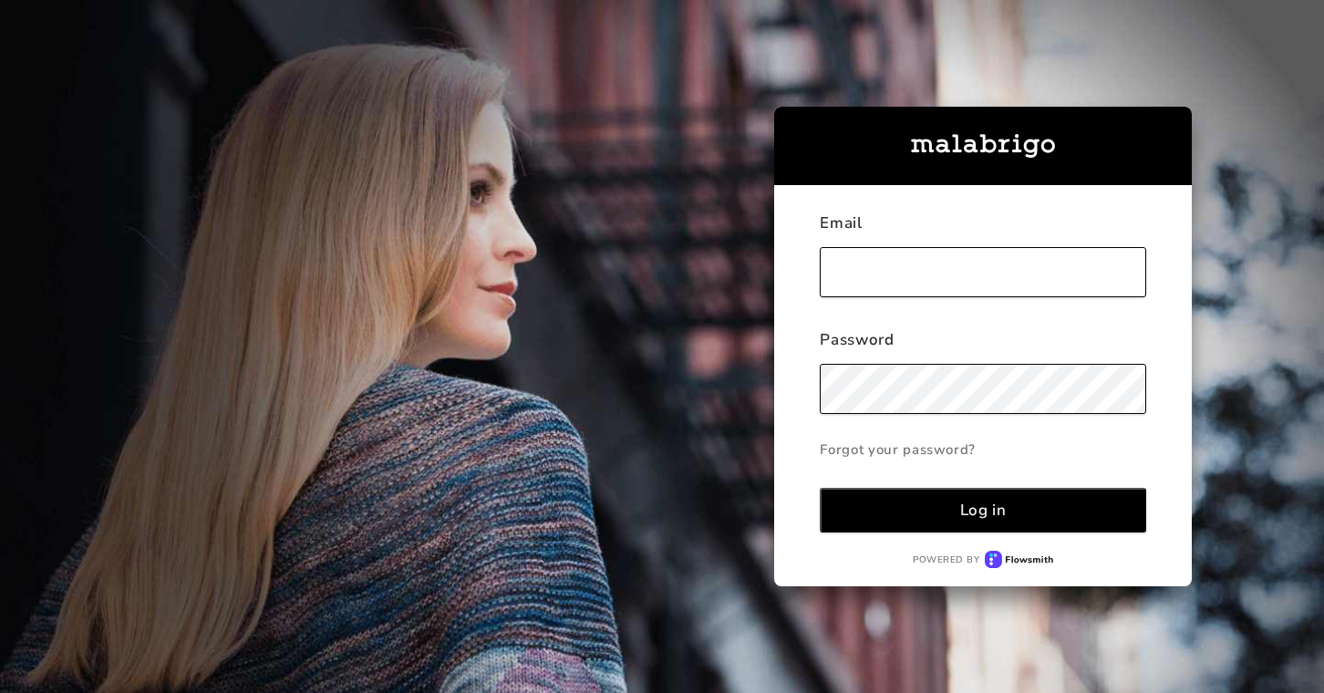
type input "[EMAIL_ADDRESS][DOMAIN_NAME]"
click at [983, 510] on button "Log in" at bounding box center [981, 510] width 325 height 45
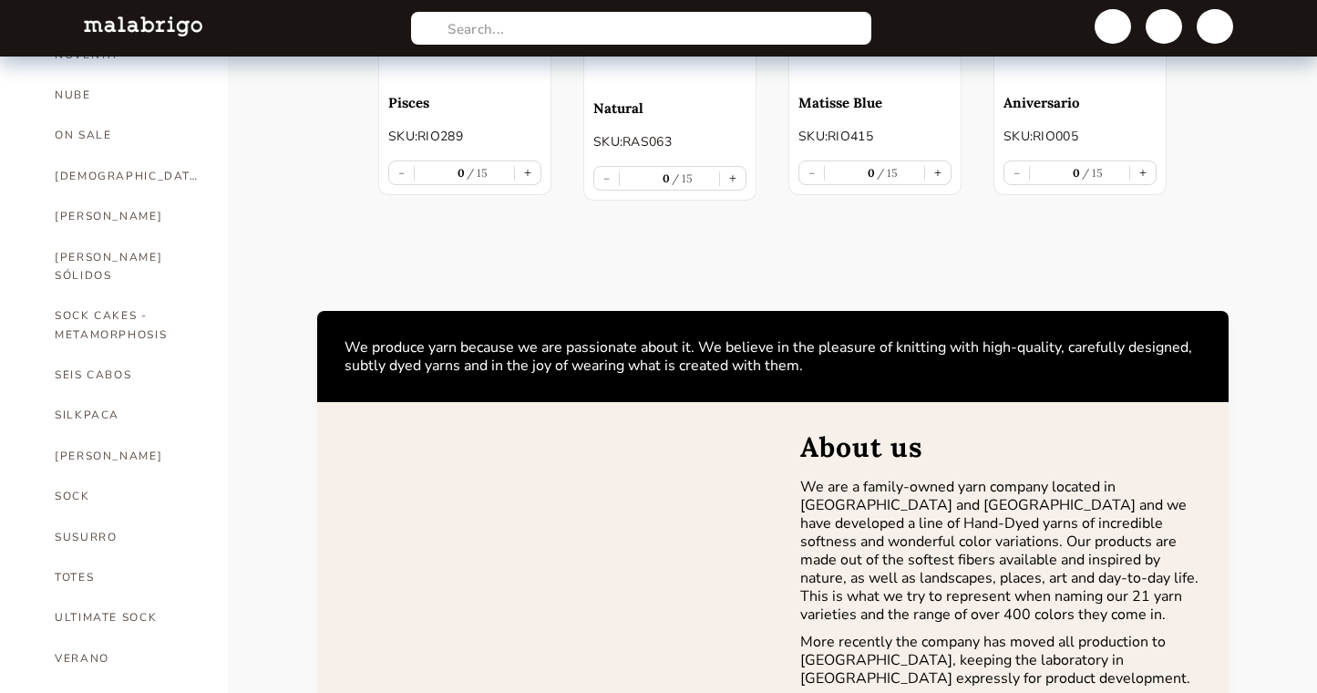
scroll to position [1090, 0]
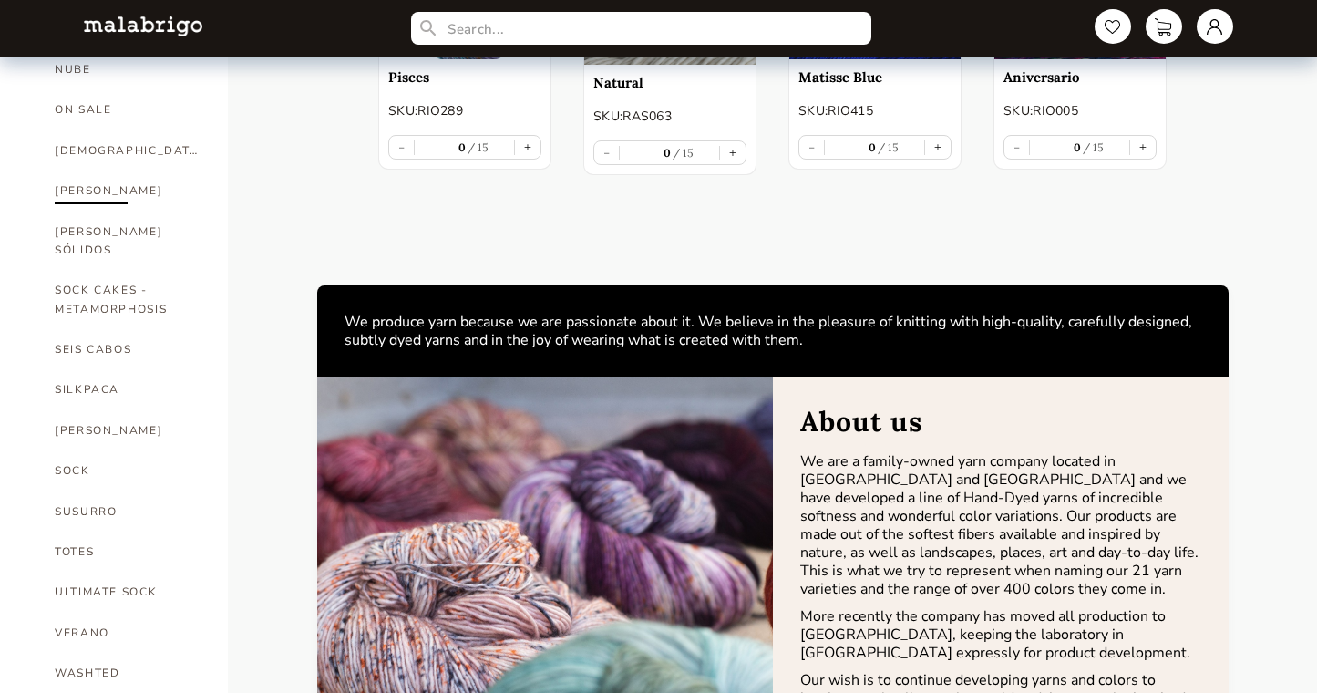
click at [77, 170] on link "[PERSON_NAME]" at bounding box center [128, 190] width 146 height 40
select select "INDEX"
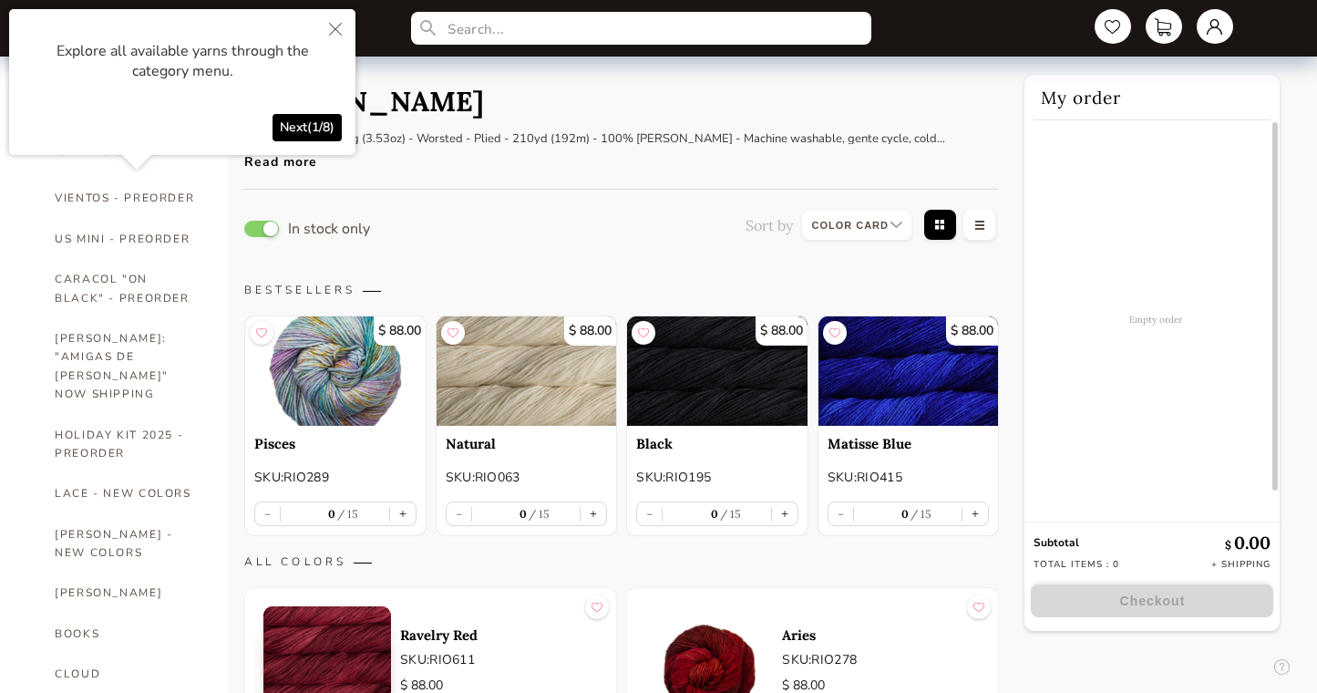
click at [618, 215] on div "In stock only Sort by Grid view Table view" at bounding box center [621, 228] width 755 height 41
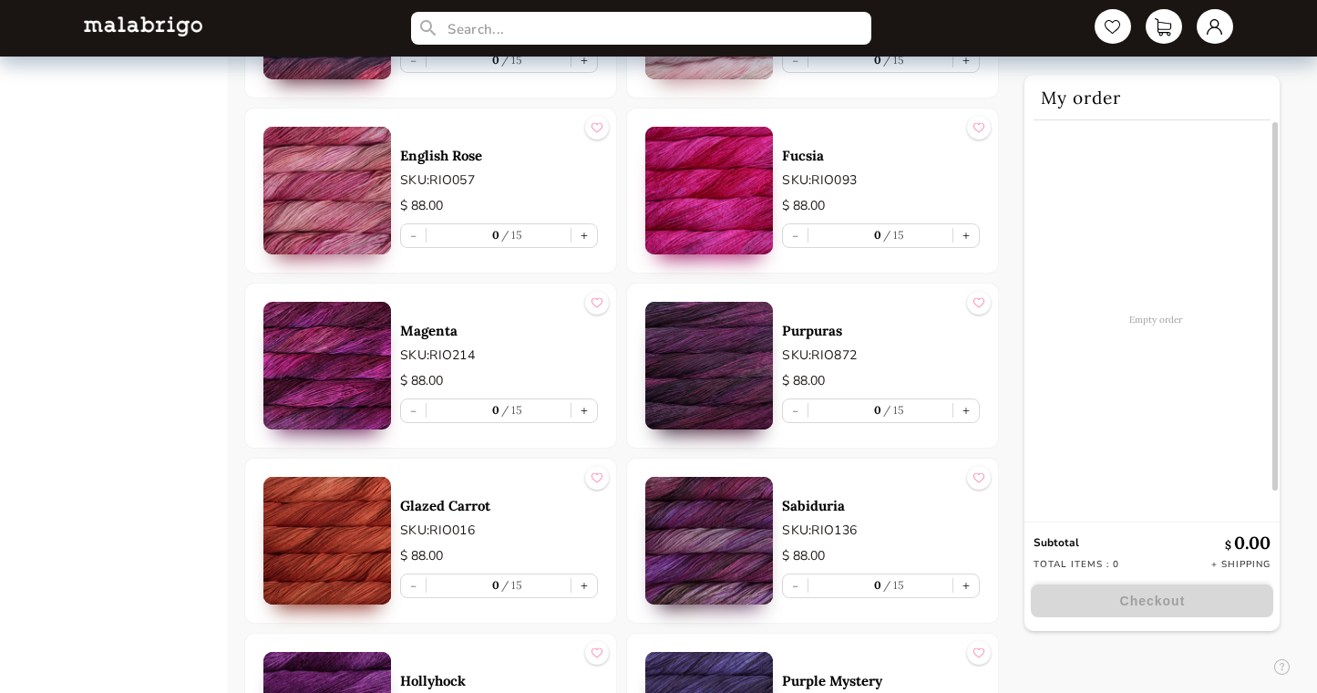
scroll to position [2057, 0]
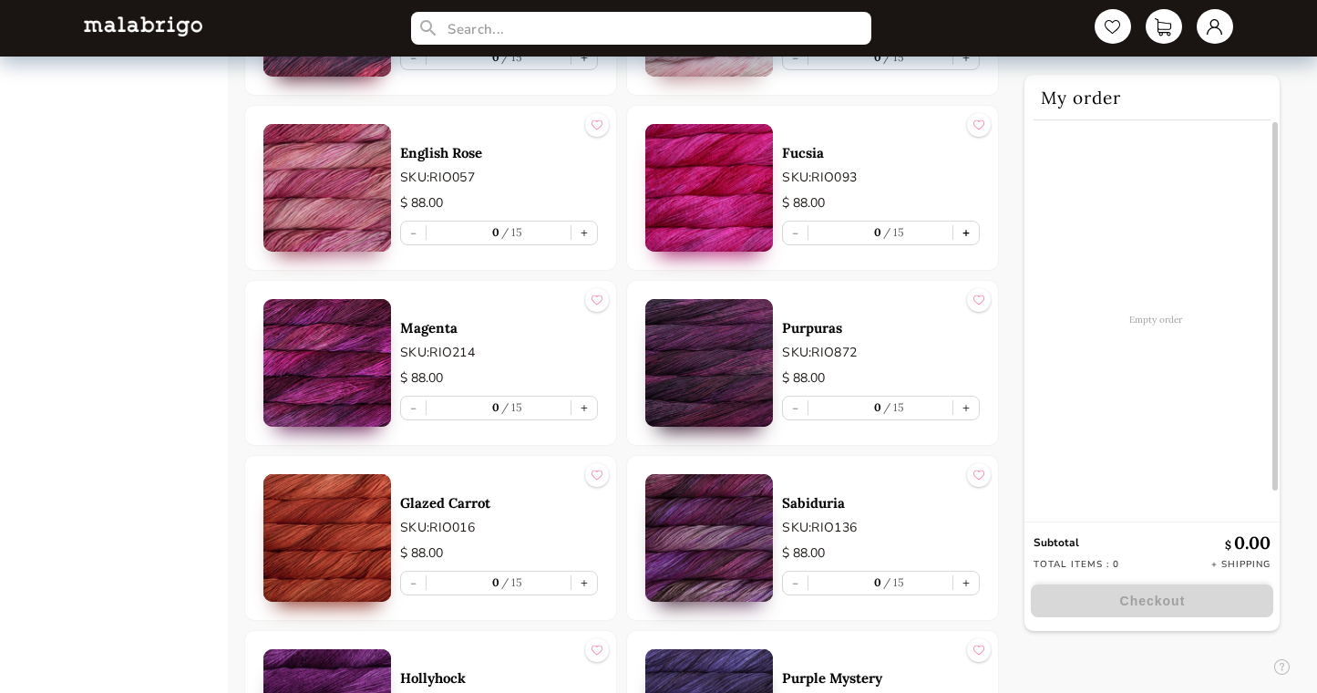
click at [968, 230] on button "+" at bounding box center [966, 233] width 26 height 23
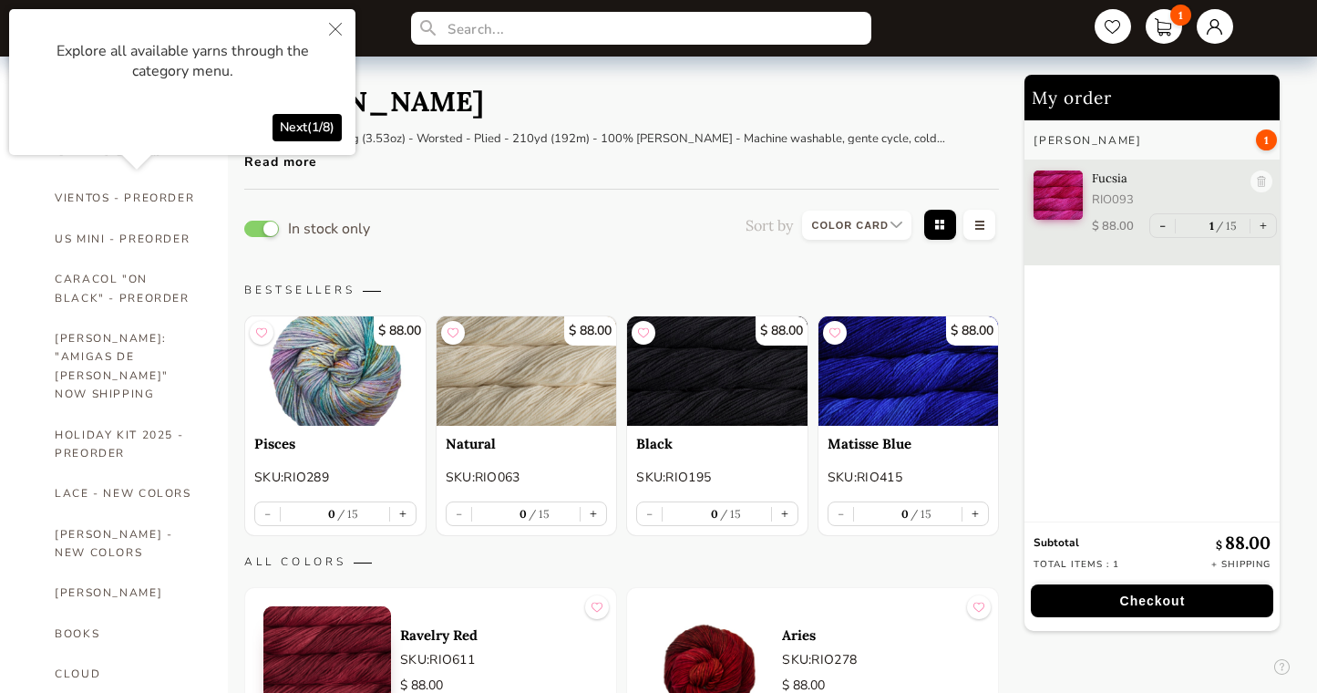
scroll to position [0, 0]
click at [429, 129] on div "10 skeins/bag - 100g (3.53oz) - Worsted - Plied - 210yd (192m) - 100% [PERSON_N…" at bounding box center [607, 144] width 727 height 52
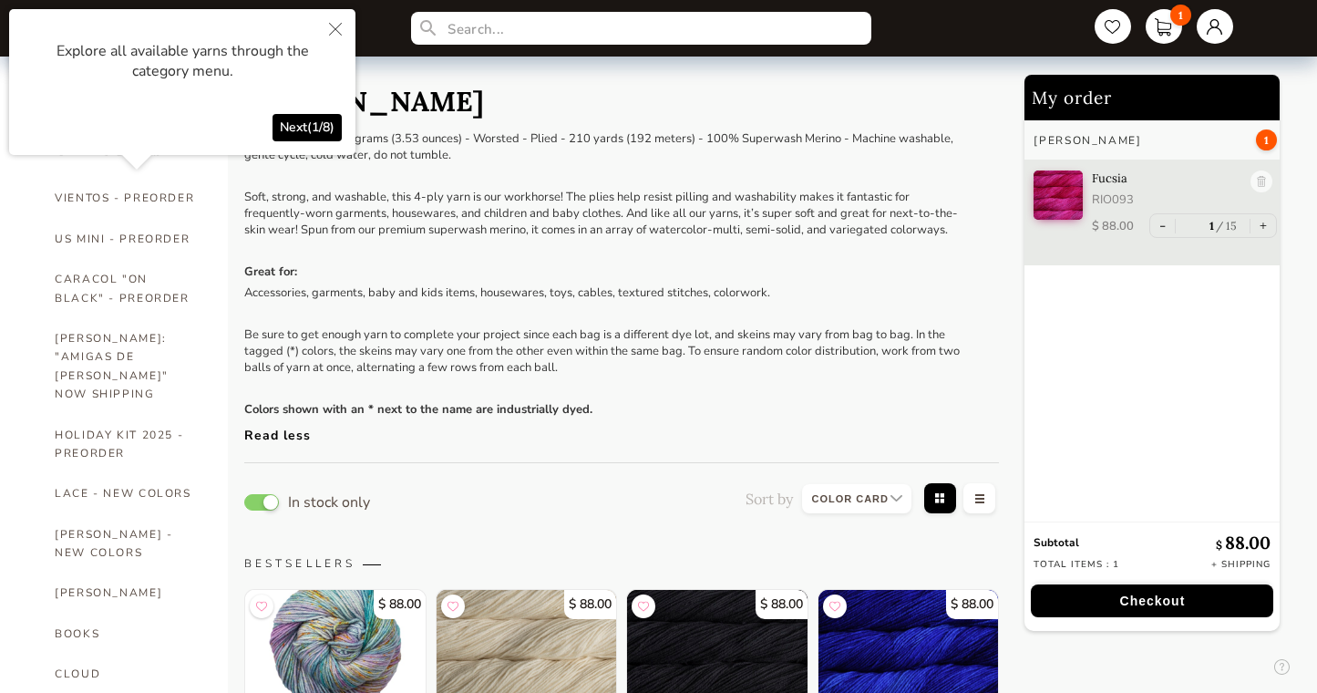
click at [334, 28] on icon "Close" at bounding box center [335, 29] width 13 height 13
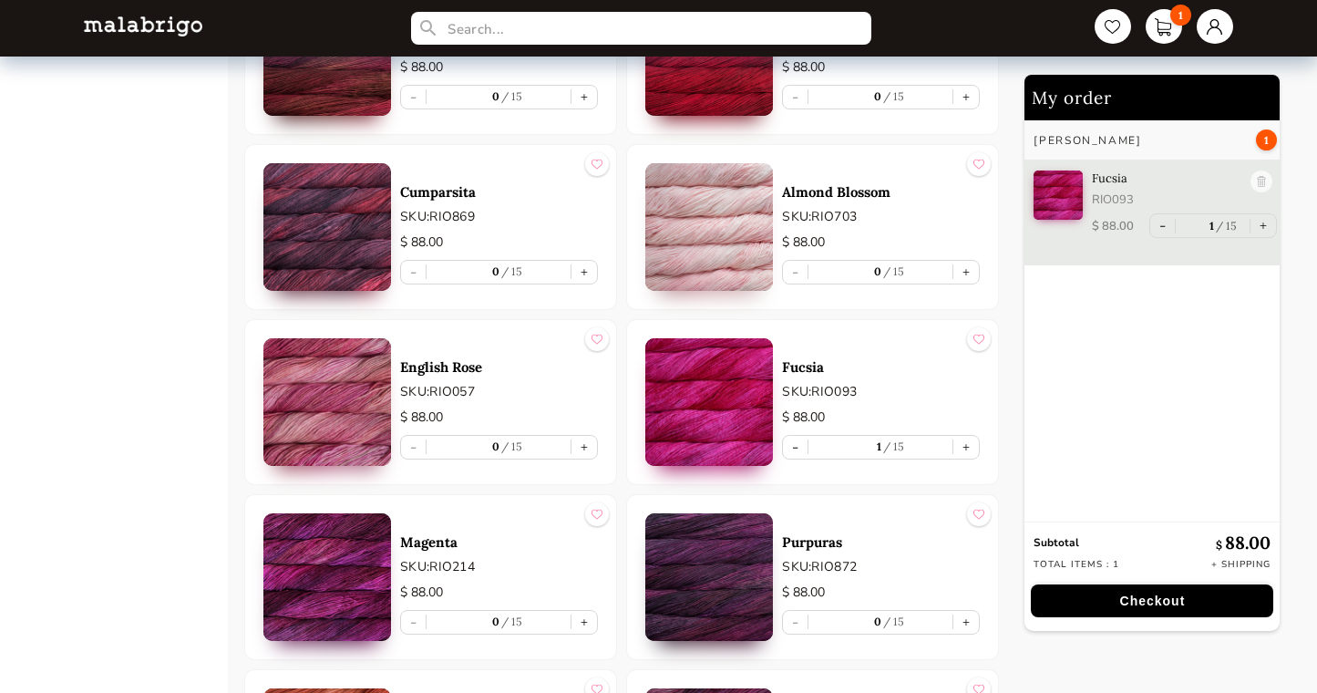
scroll to position [2117, 0]
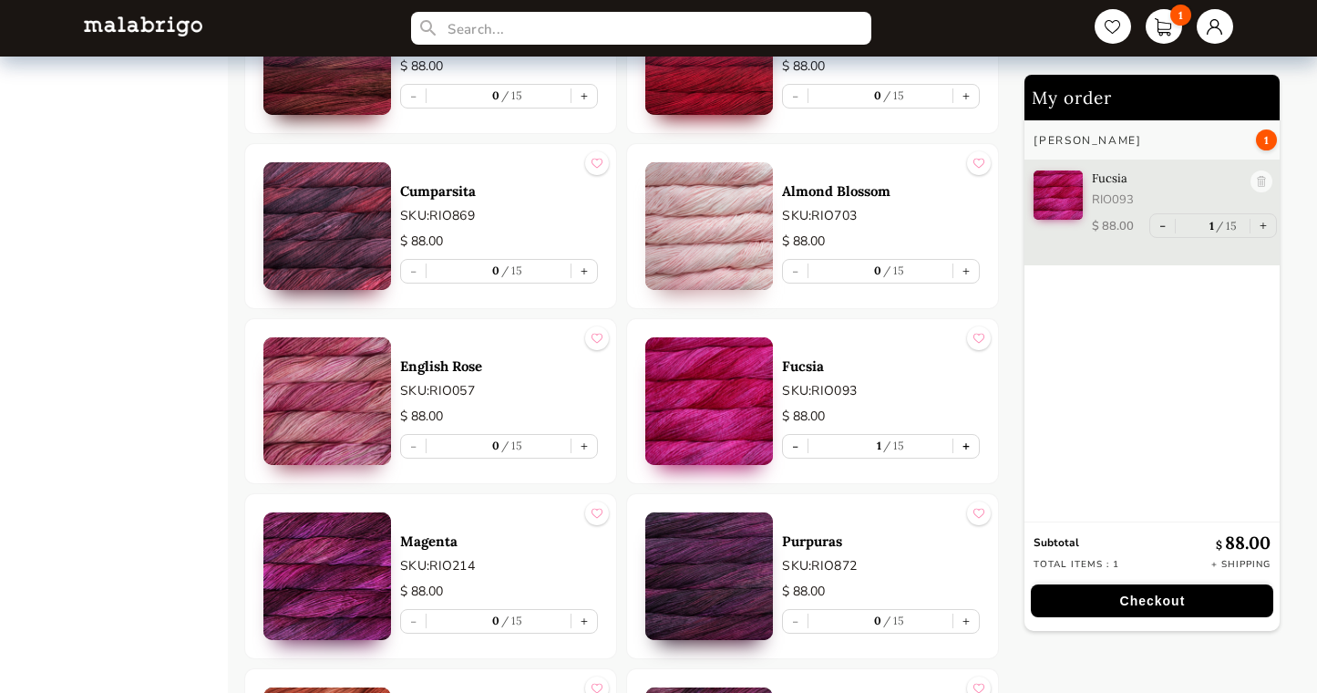
click at [963, 442] on button "+" at bounding box center [966, 446] width 26 height 23
type input "2"
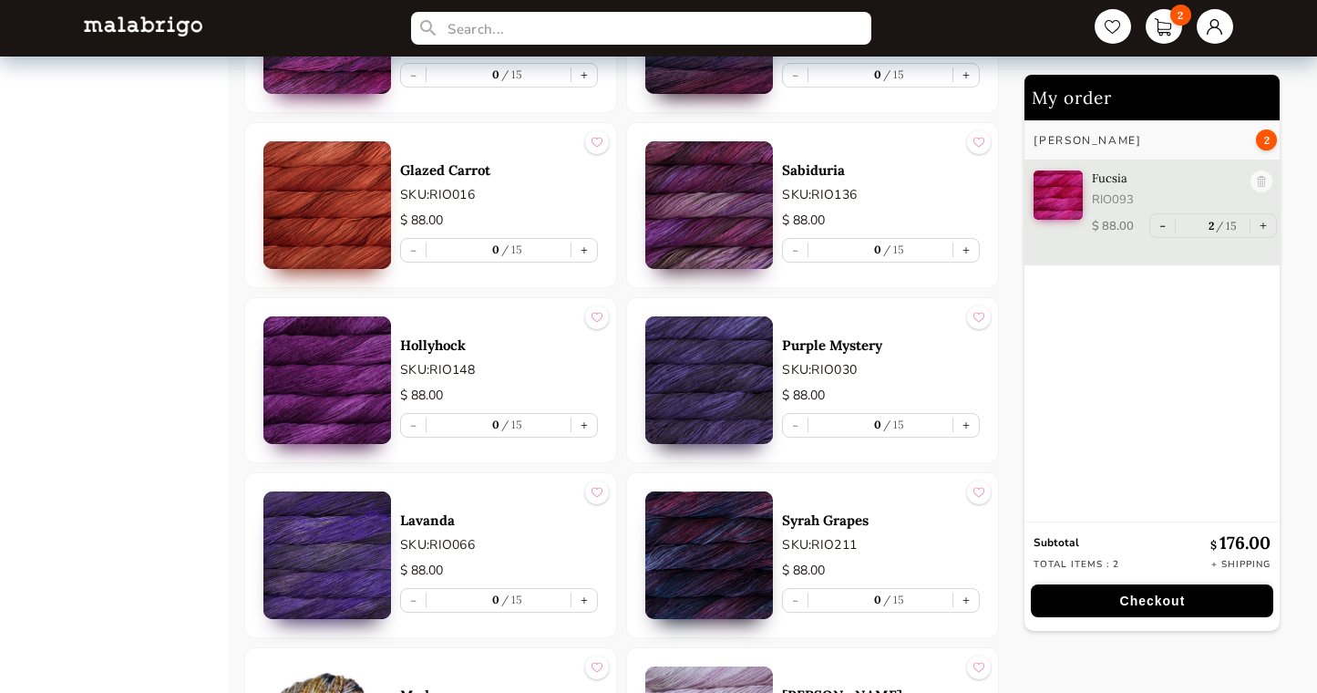
scroll to position [2676, 0]
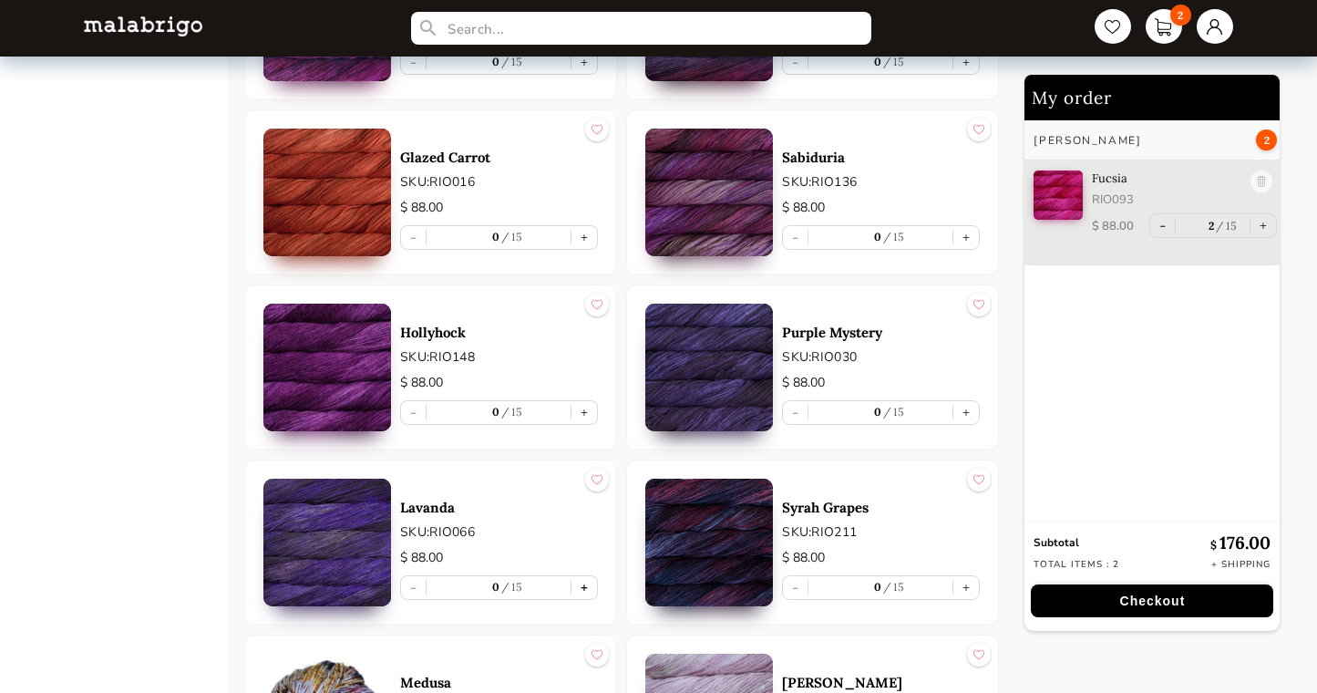
click at [582, 592] on button "+" at bounding box center [585, 587] width 26 height 23
type input "1"
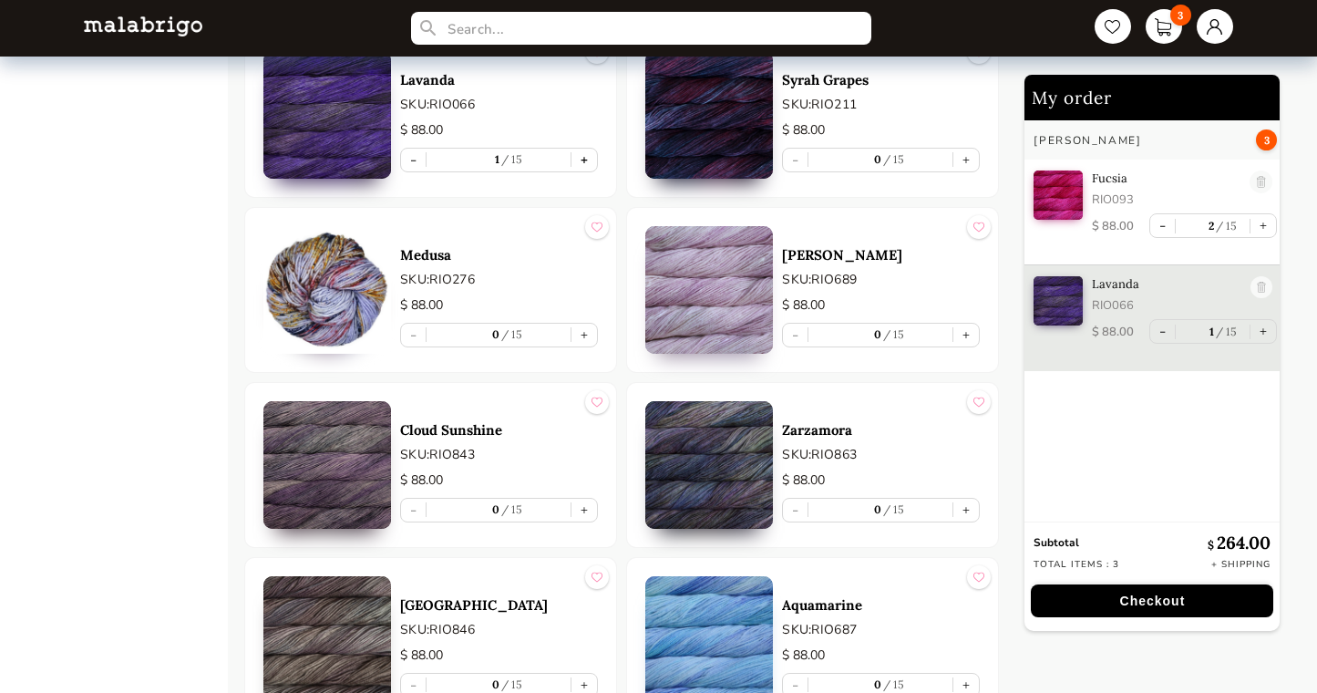
scroll to position [3106, 0]
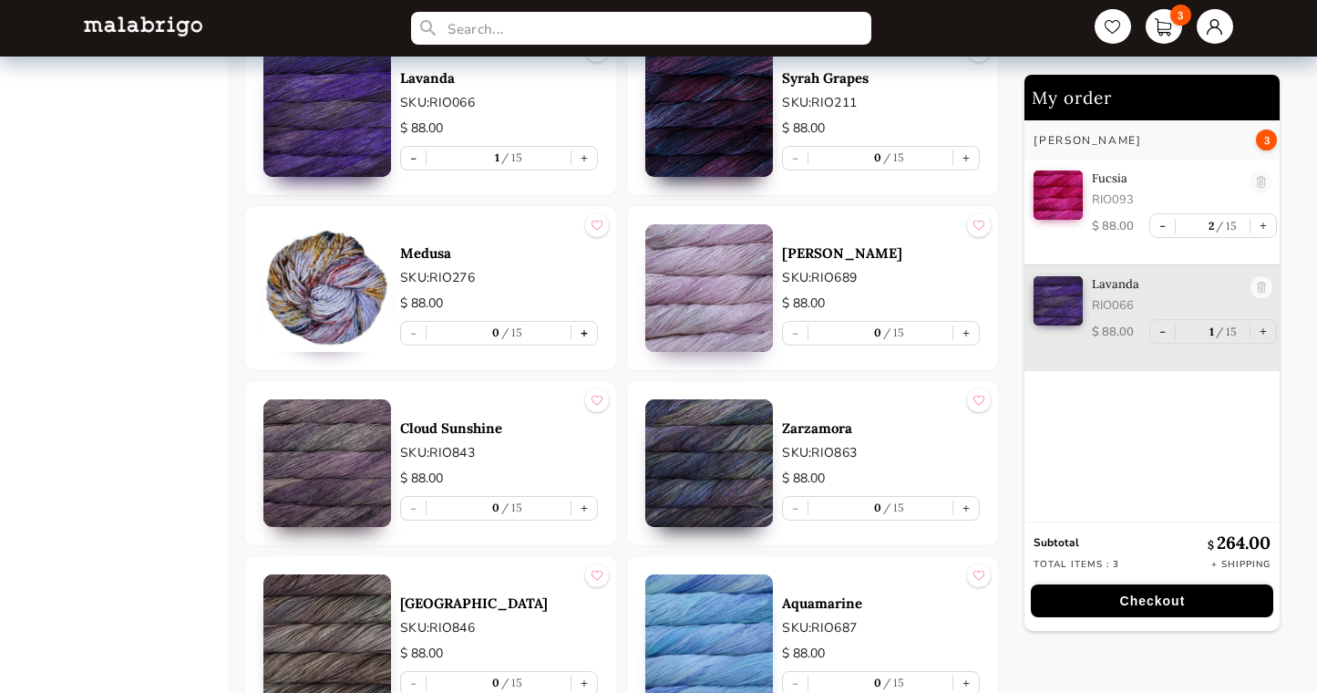
click at [589, 335] on button "+" at bounding box center [585, 333] width 26 height 23
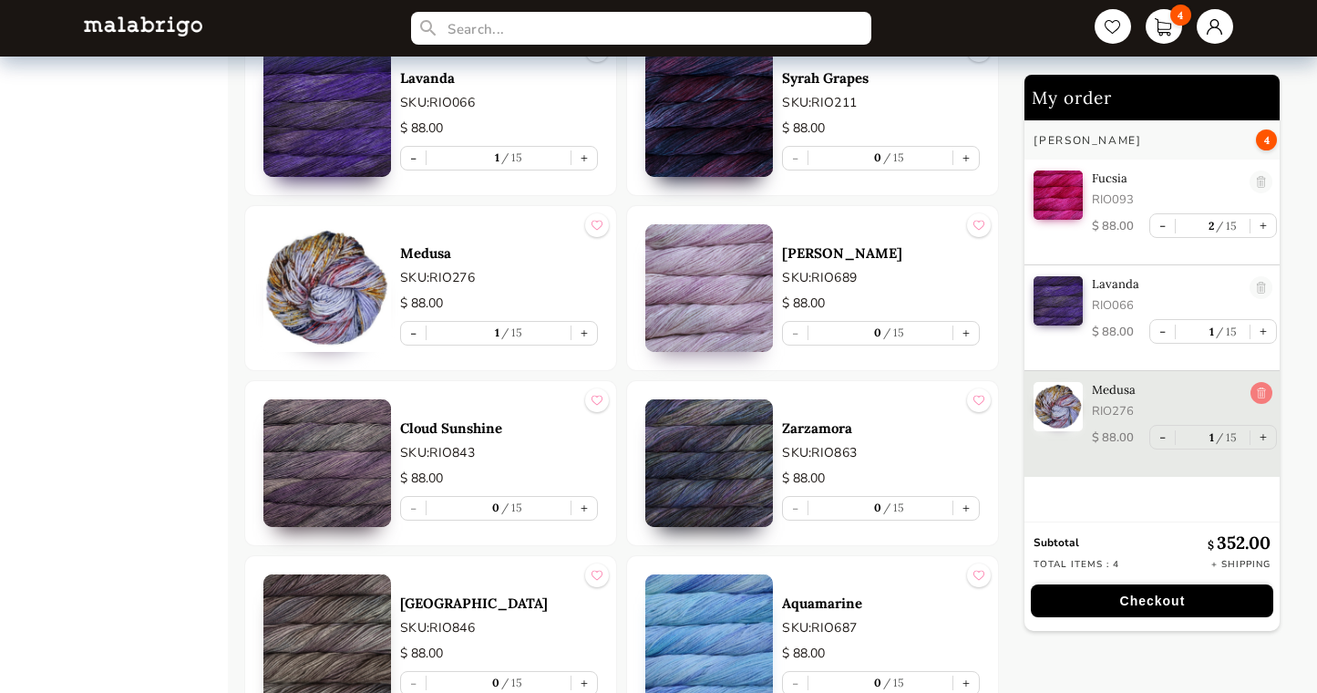
click at [1254, 395] on link at bounding box center [1262, 394] width 23 height 25
type input "0"
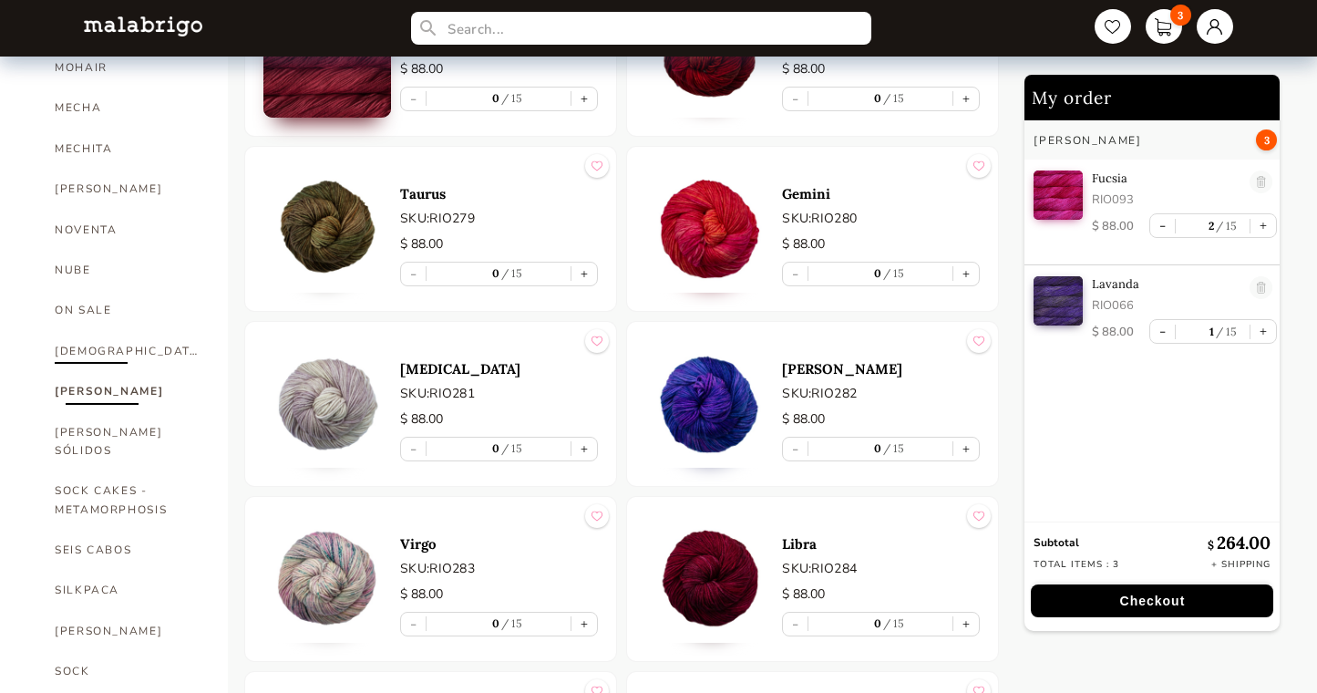
scroll to position [894, 0]
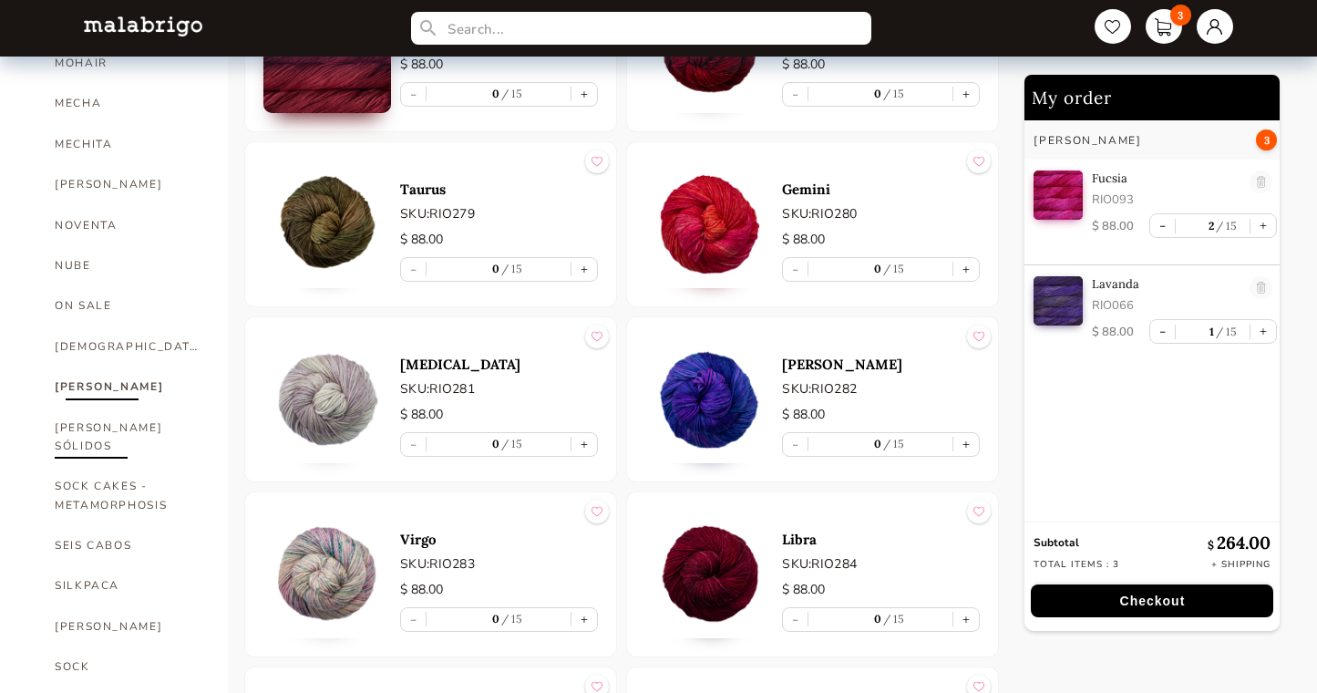
click at [92, 407] on link "[PERSON_NAME] SÓLIDOS" at bounding box center [128, 436] width 146 height 59
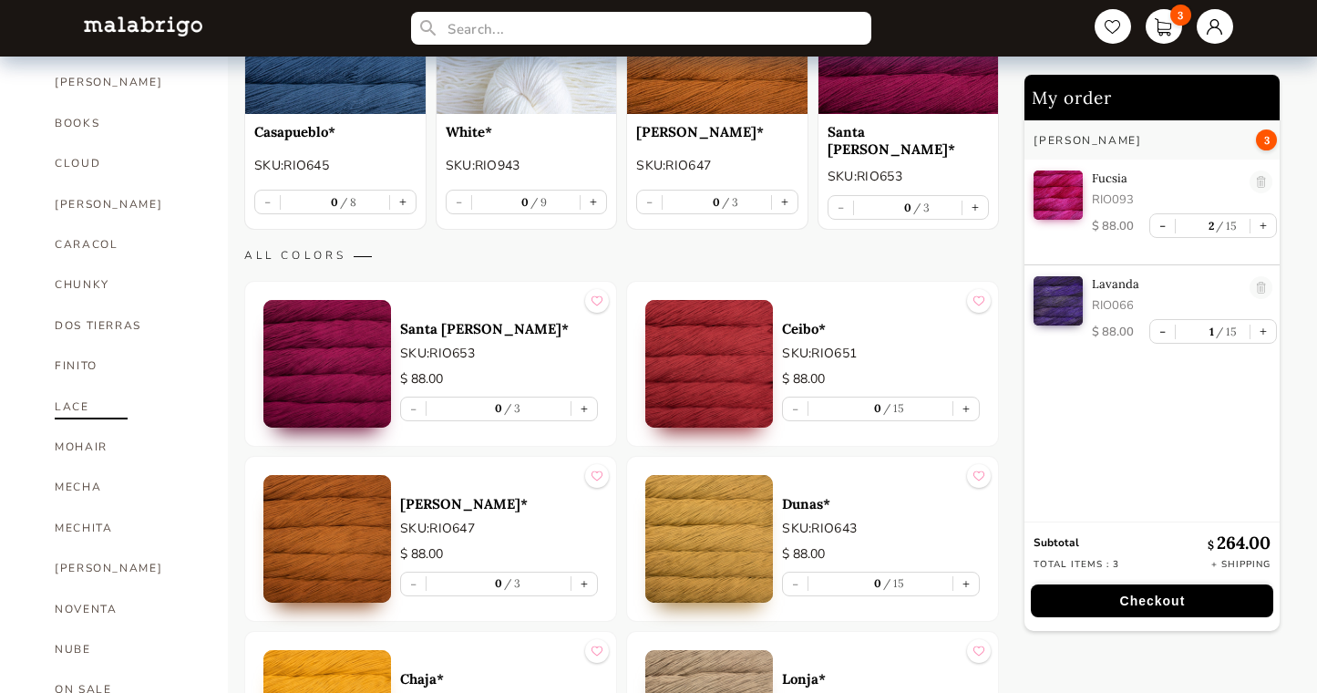
scroll to position [514, 0]
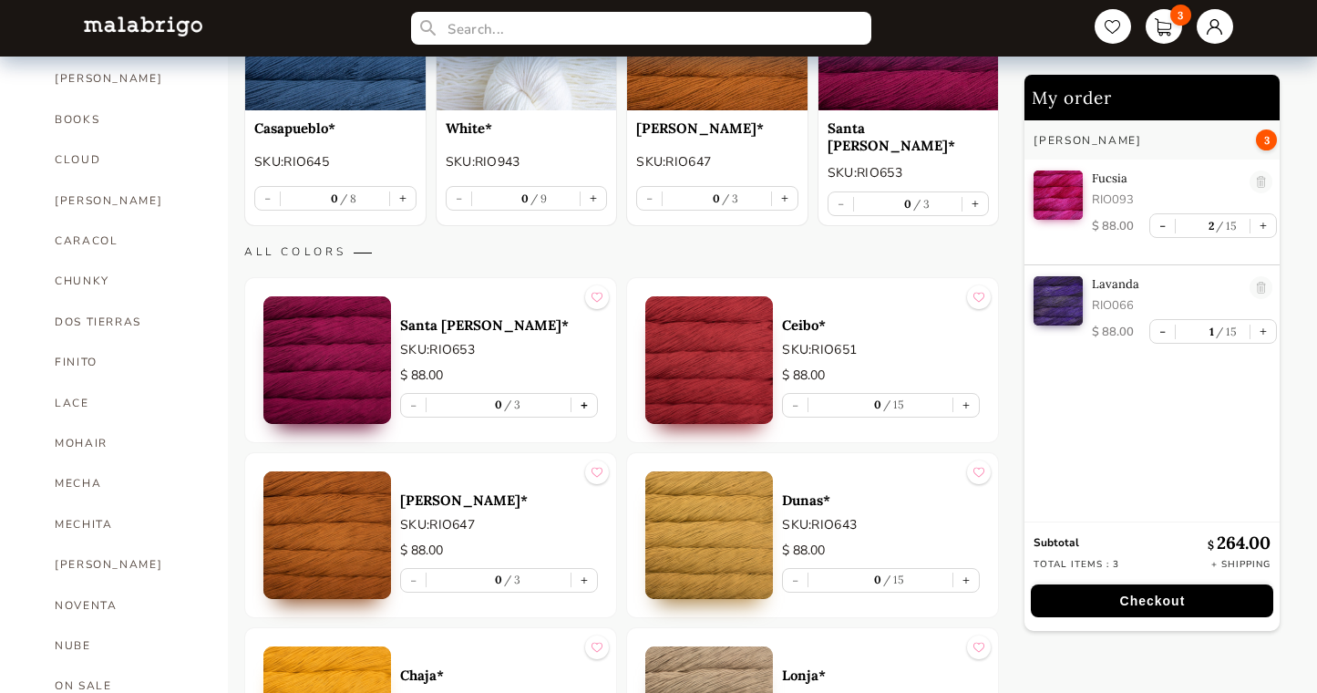
click at [581, 397] on button "+" at bounding box center [585, 405] width 26 height 23
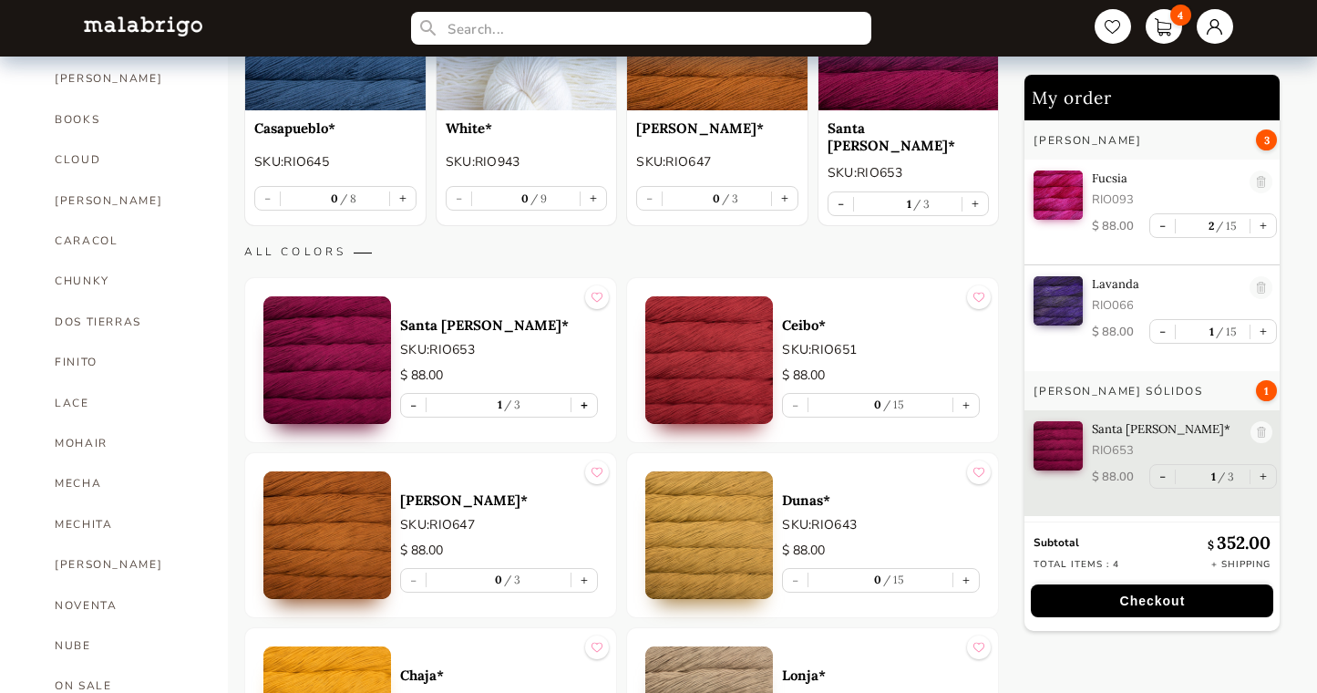
type input "1"
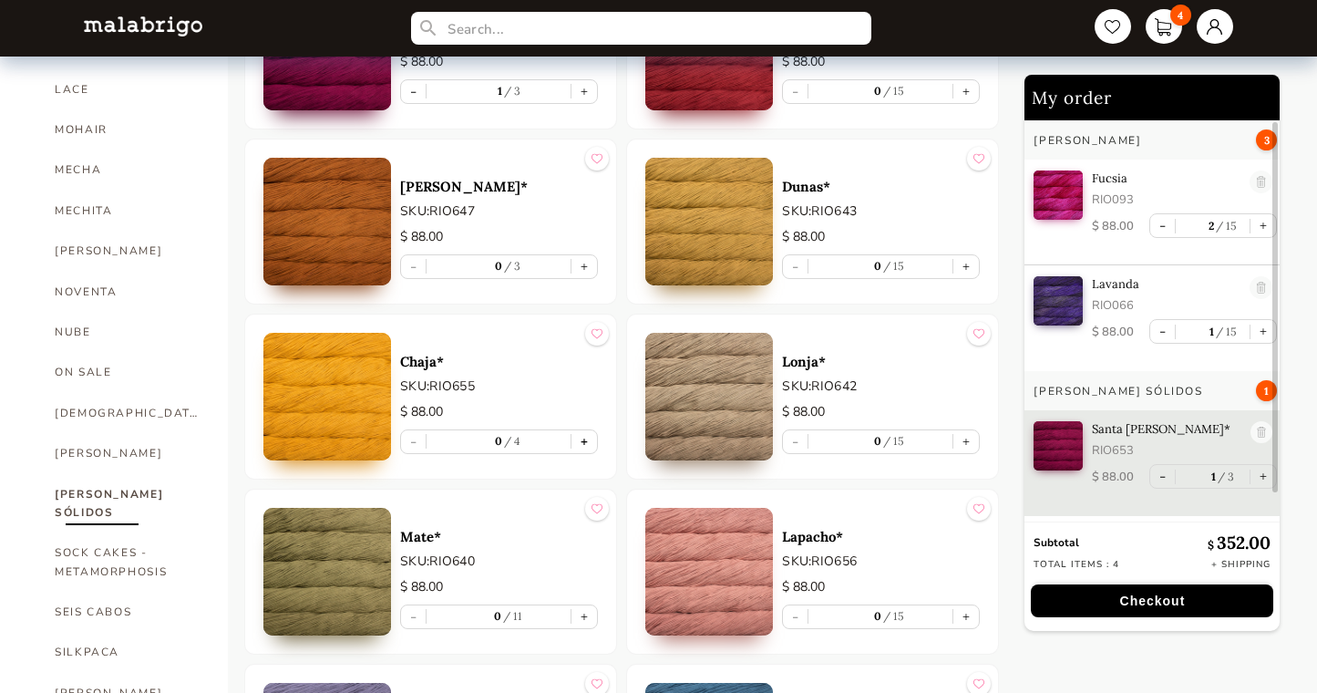
scroll to position [832, 0]
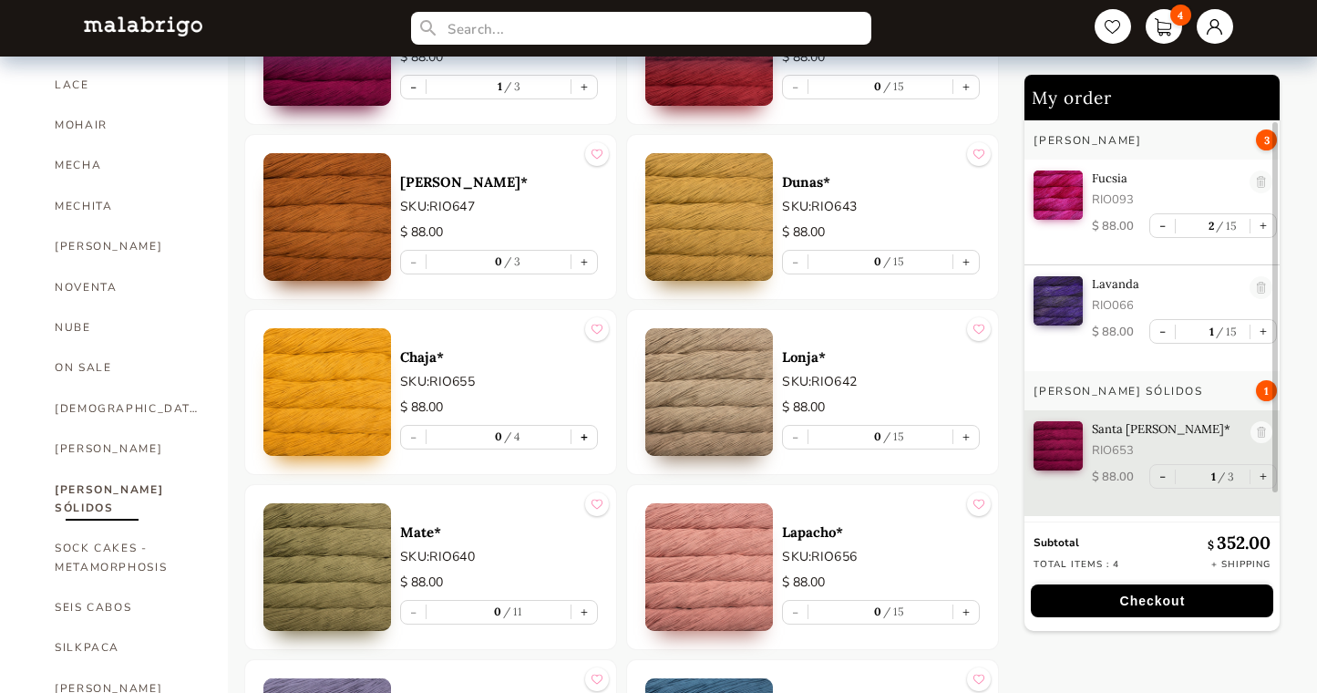
click at [586, 432] on button "+" at bounding box center [585, 437] width 26 height 23
type input "1"
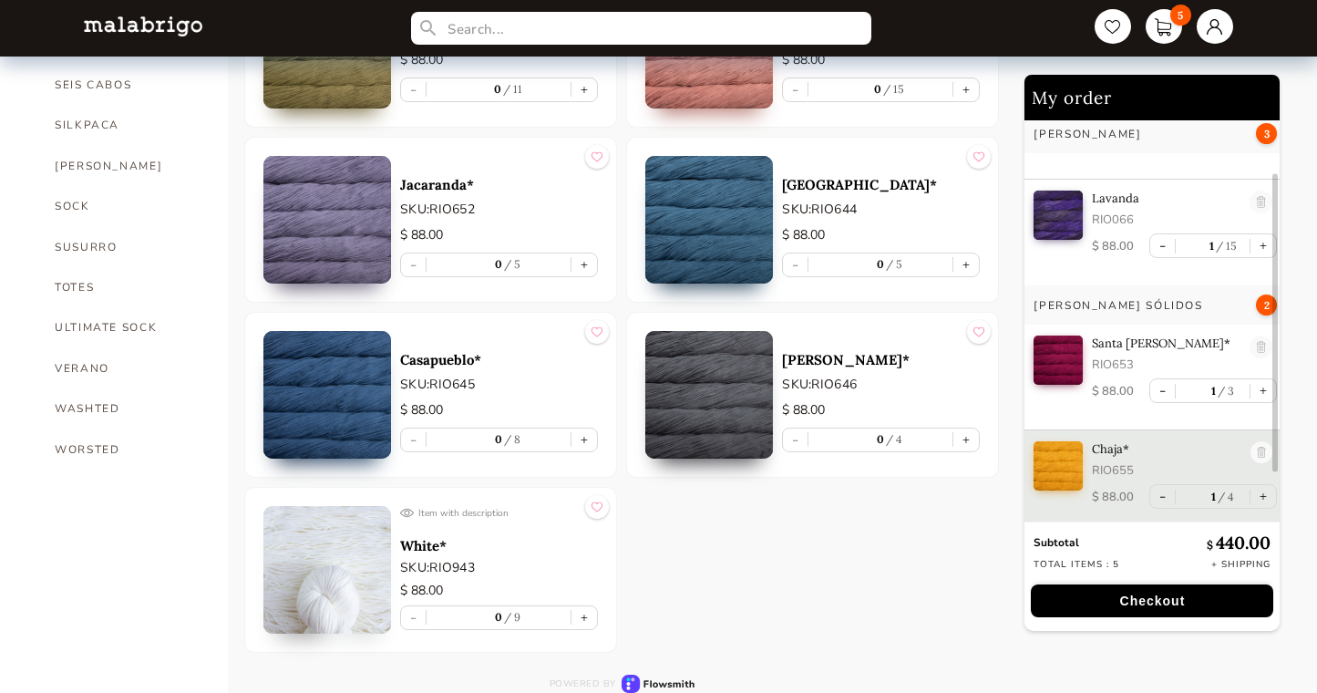
scroll to position [1353, 0]
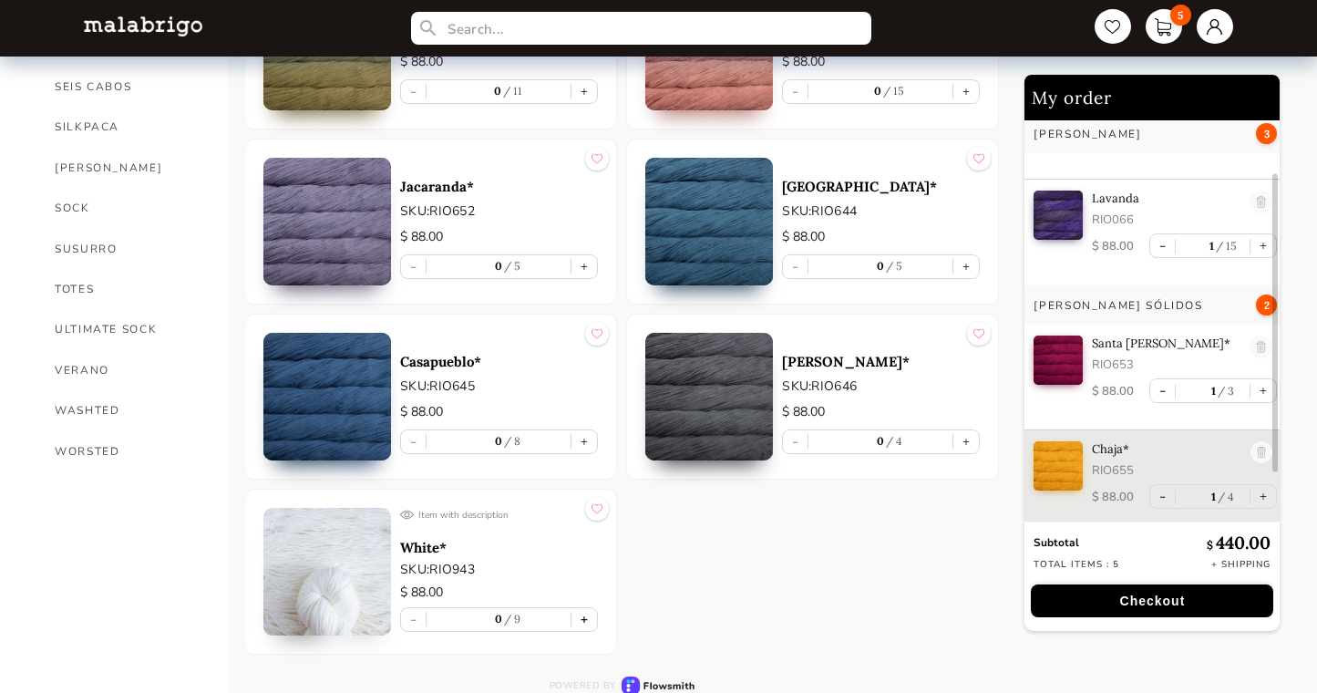
click at [586, 612] on button "+" at bounding box center [585, 619] width 26 height 23
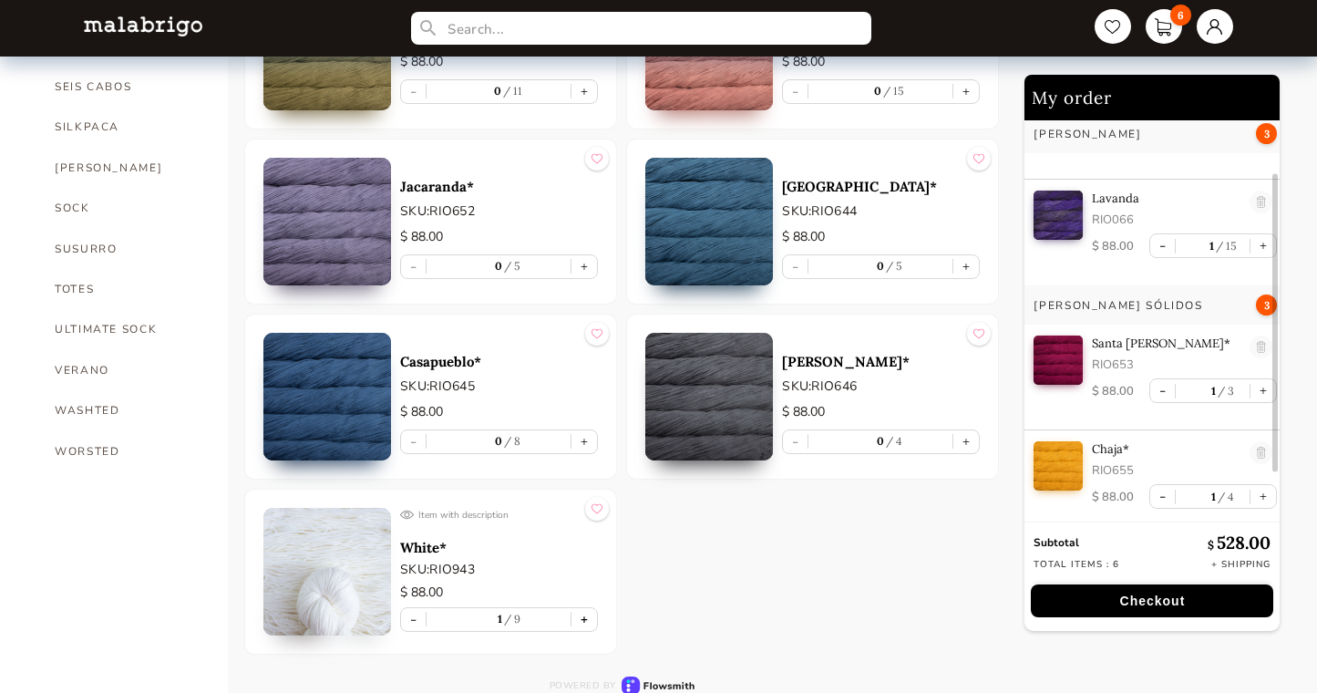
type input "1"
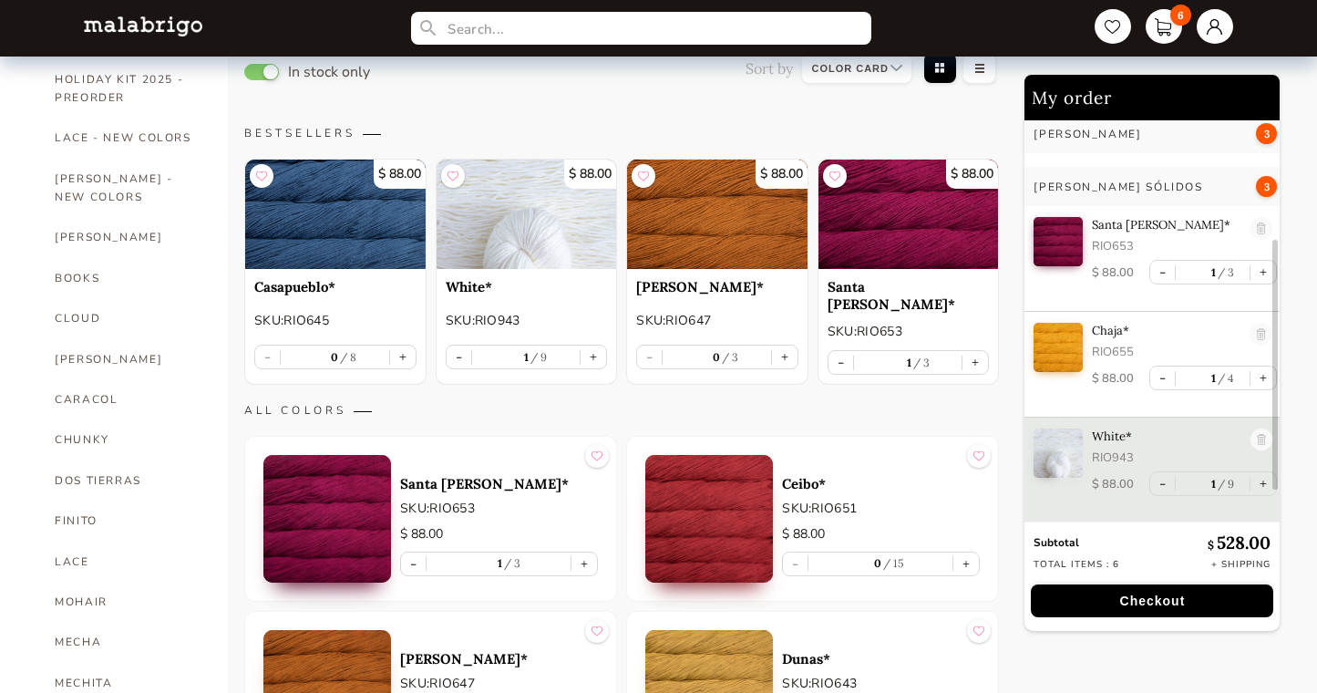
scroll to position [194, 0]
click at [1255, 227] on link at bounding box center [1262, 233] width 23 height 25
type input "0"
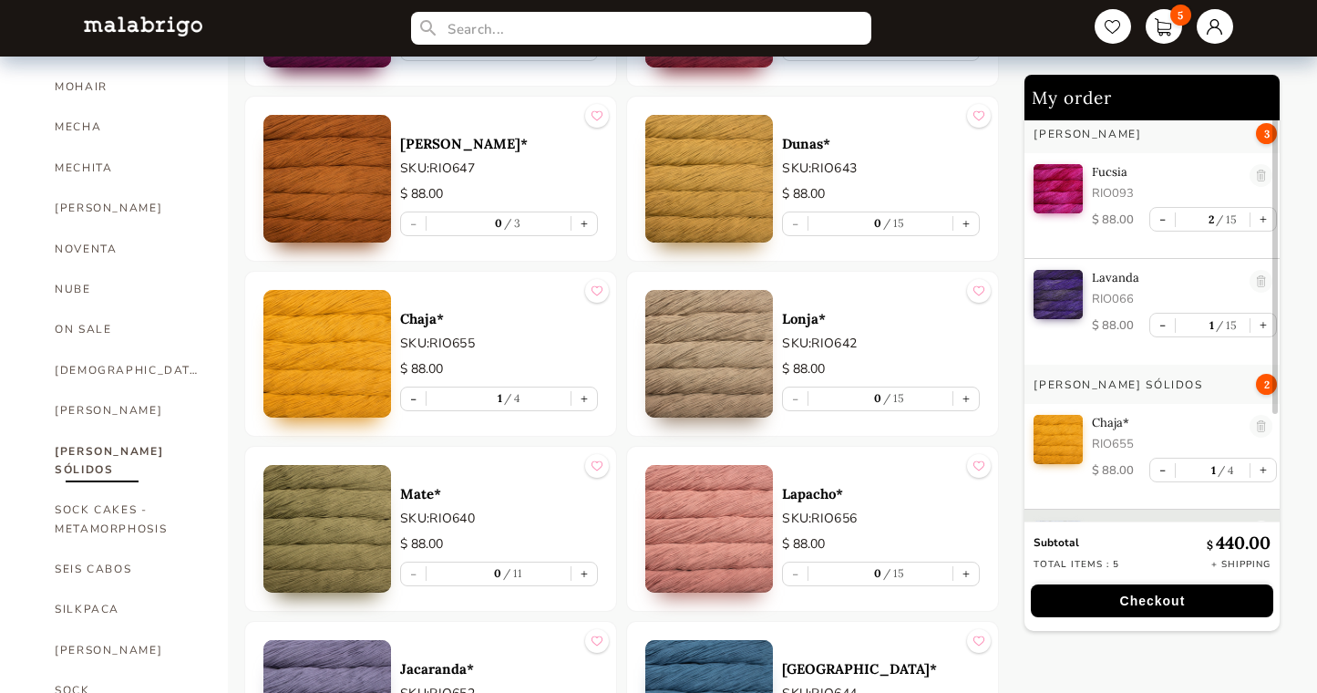
scroll to position [873, 0]
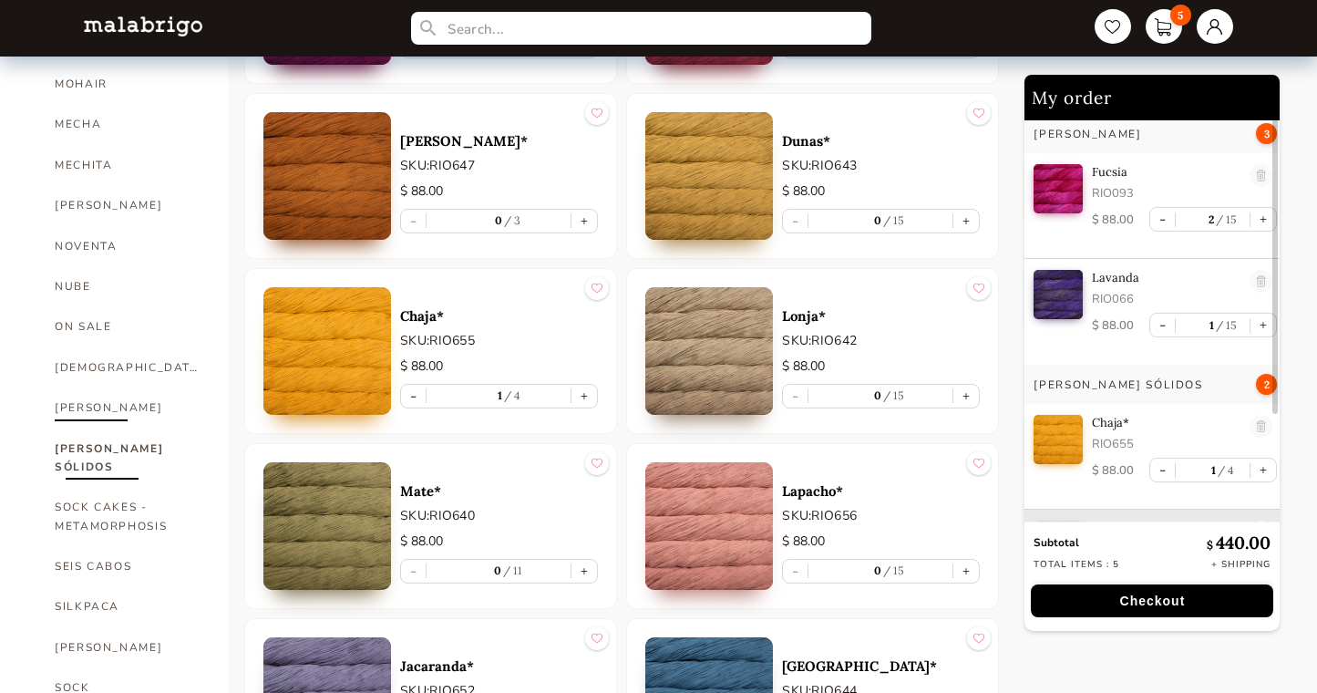
click at [79, 387] on link "[PERSON_NAME]" at bounding box center [128, 407] width 146 height 40
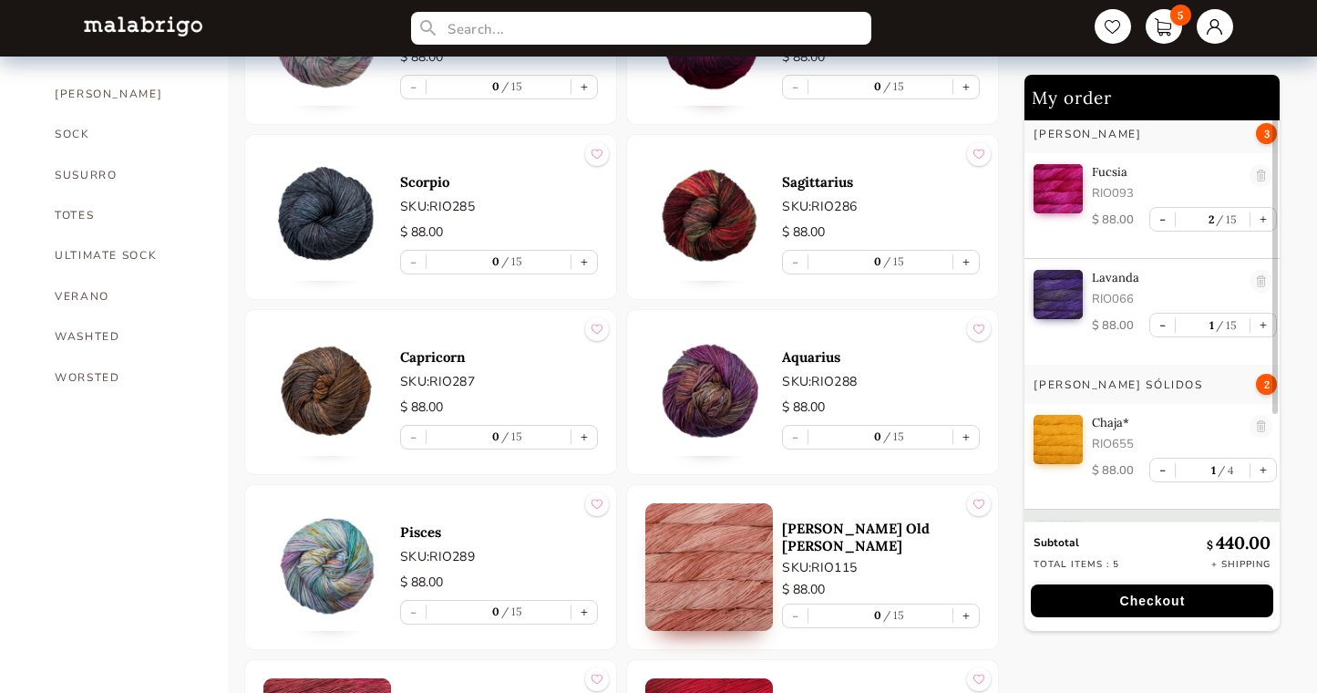
scroll to position [1428, 0]
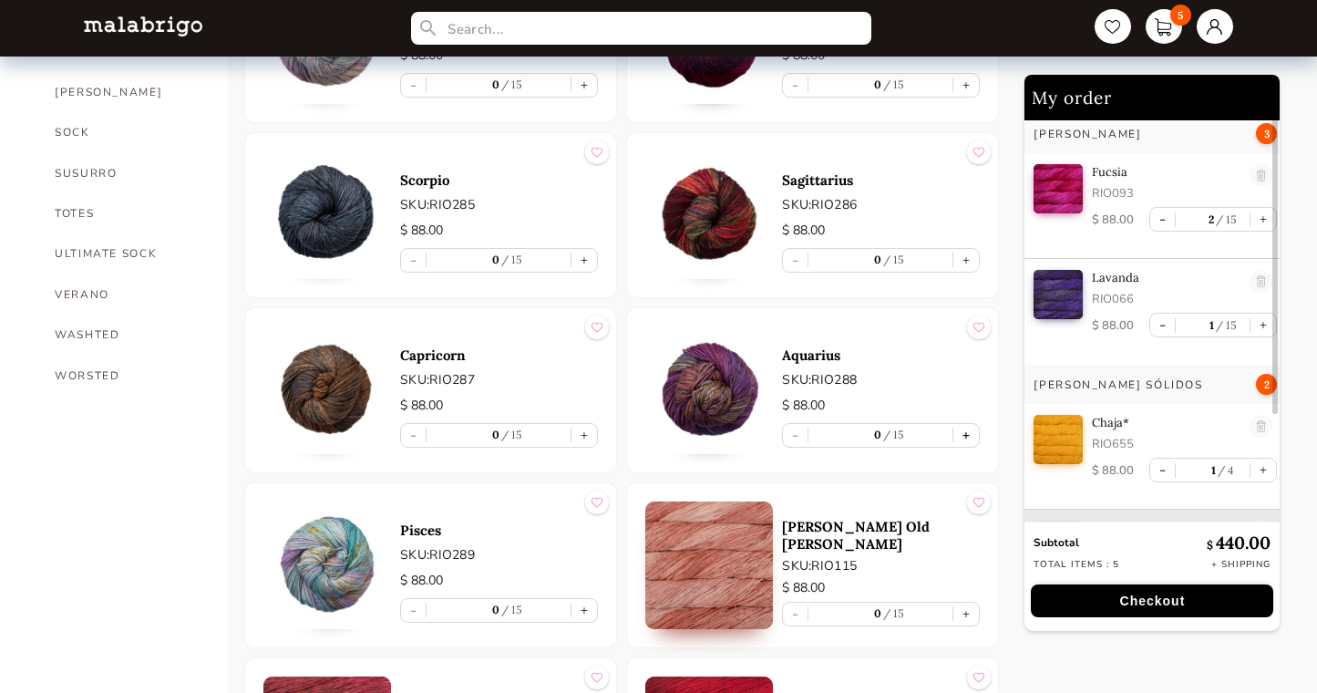
click at [972, 436] on button "+" at bounding box center [966, 435] width 26 height 23
type input "1"
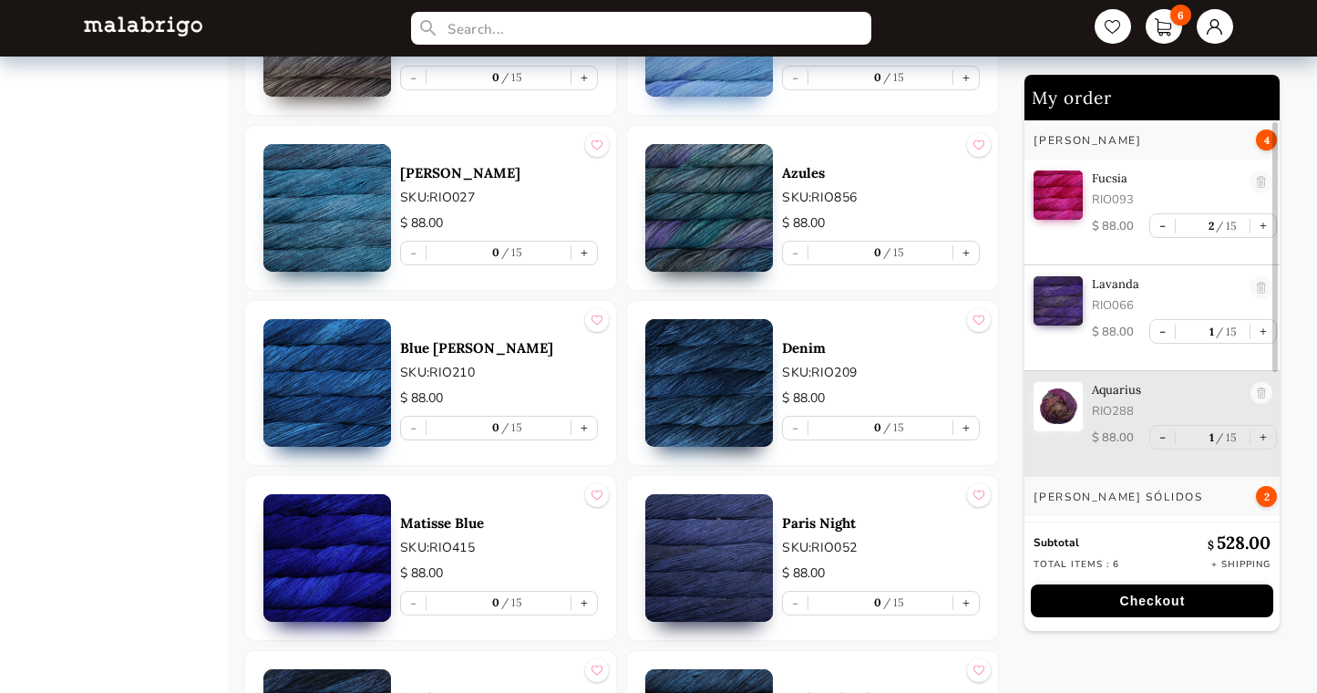
scroll to position [3718, 0]
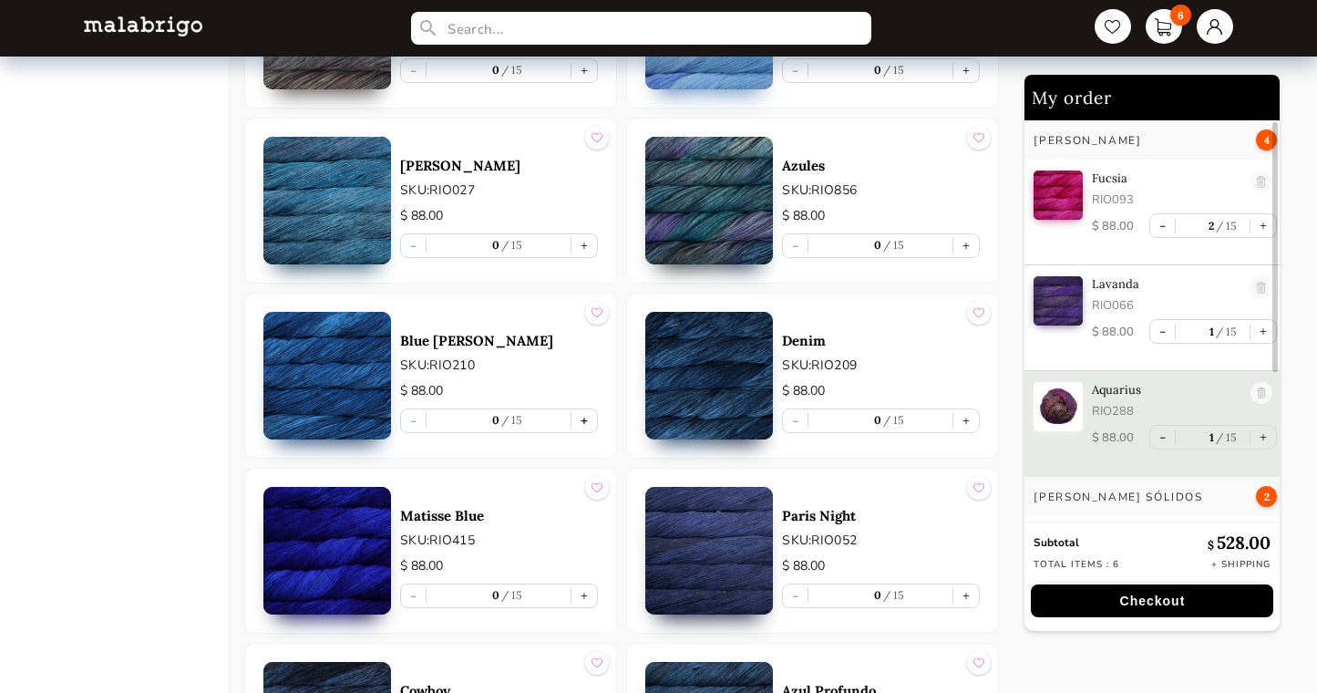
click at [586, 420] on button "+" at bounding box center [585, 420] width 26 height 23
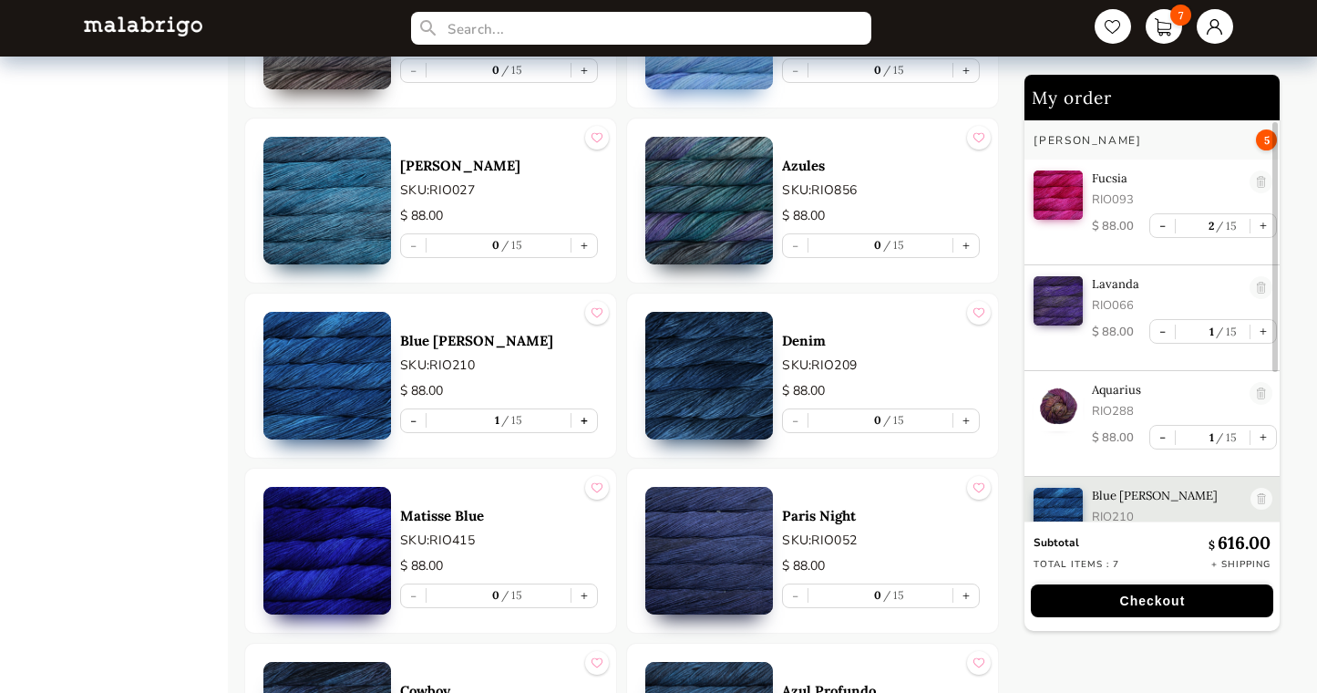
type input "1"
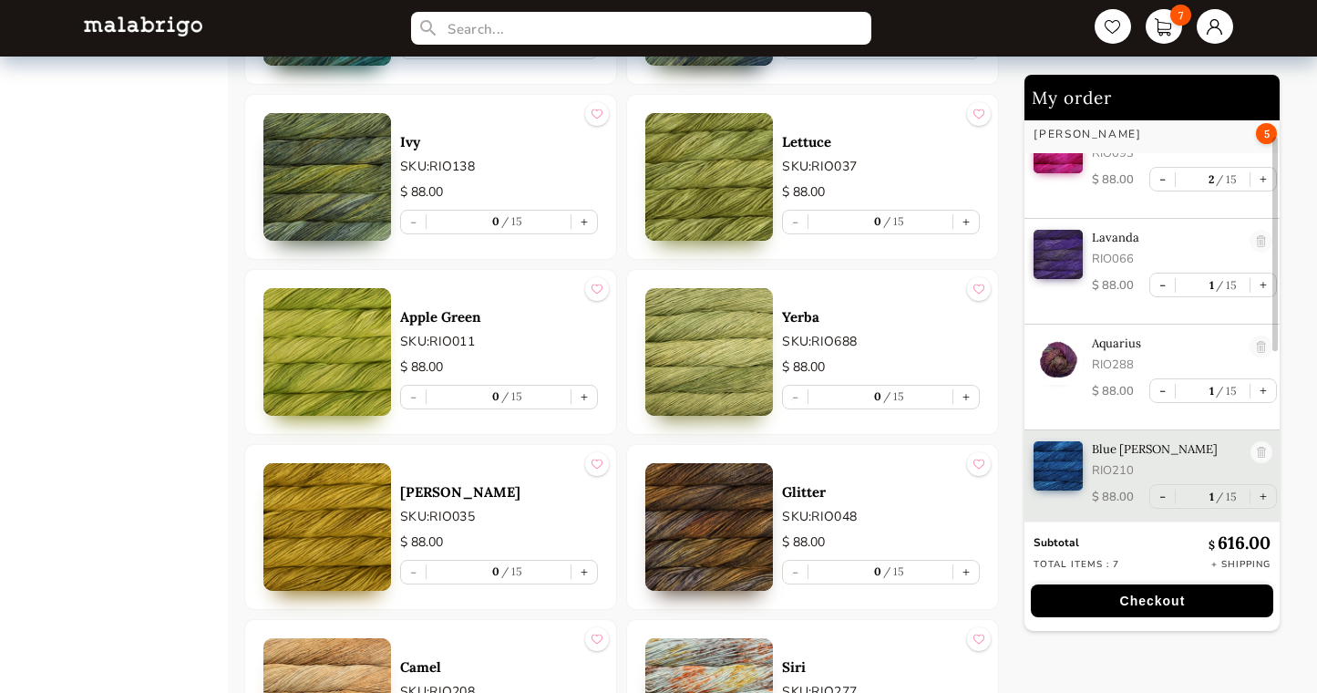
scroll to position [5688, 0]
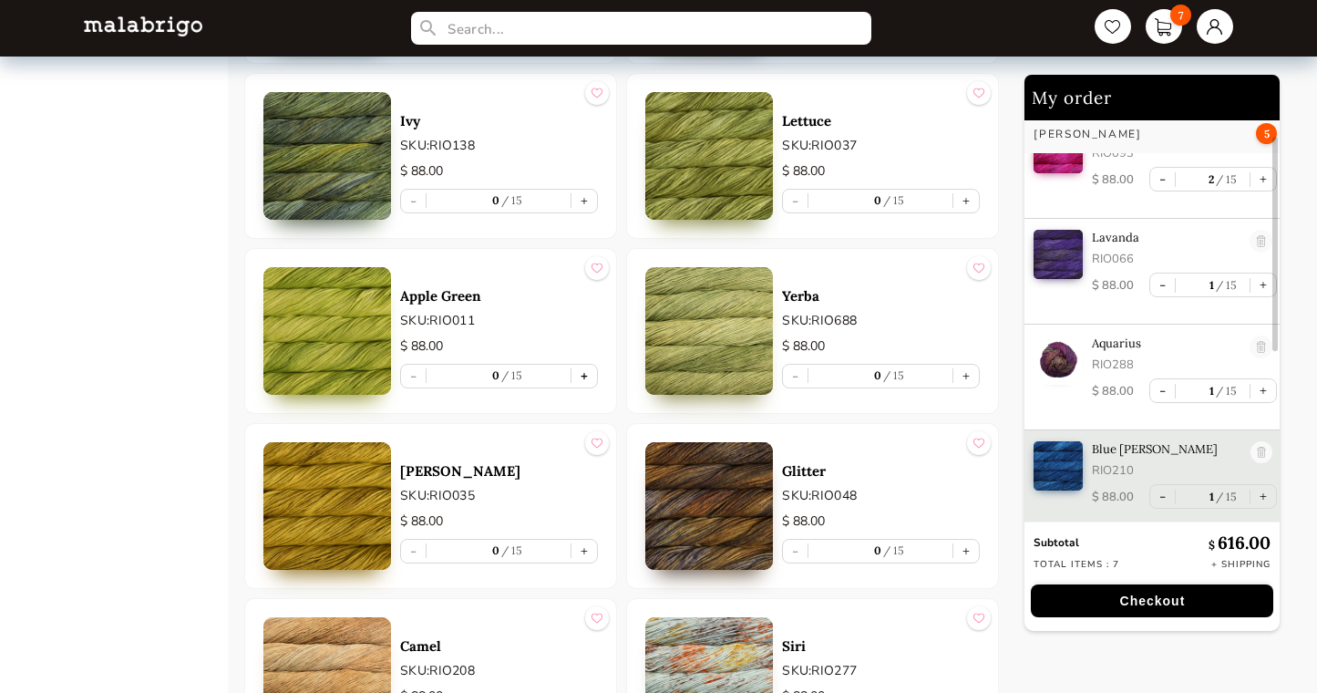
click at [584, 370] on button "+" at bounding box center [585, 376] width 26 height 23
type input "1"
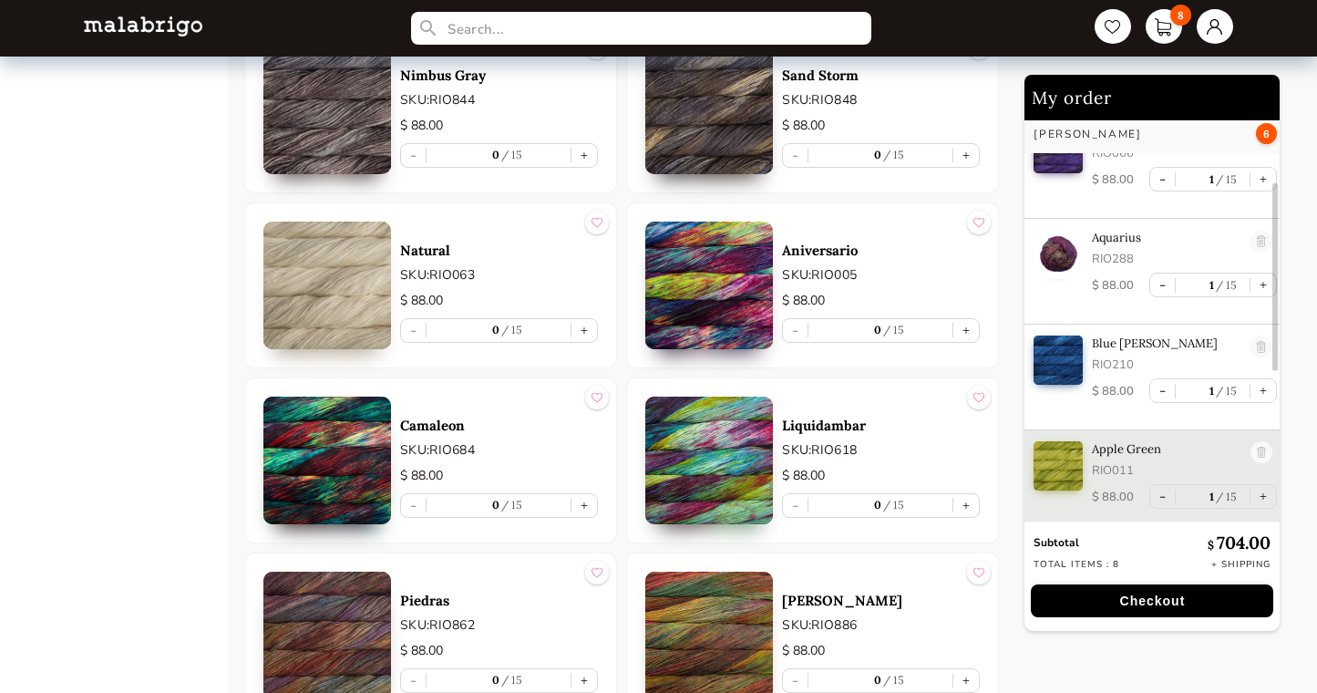
scroll to position [8010, 0]
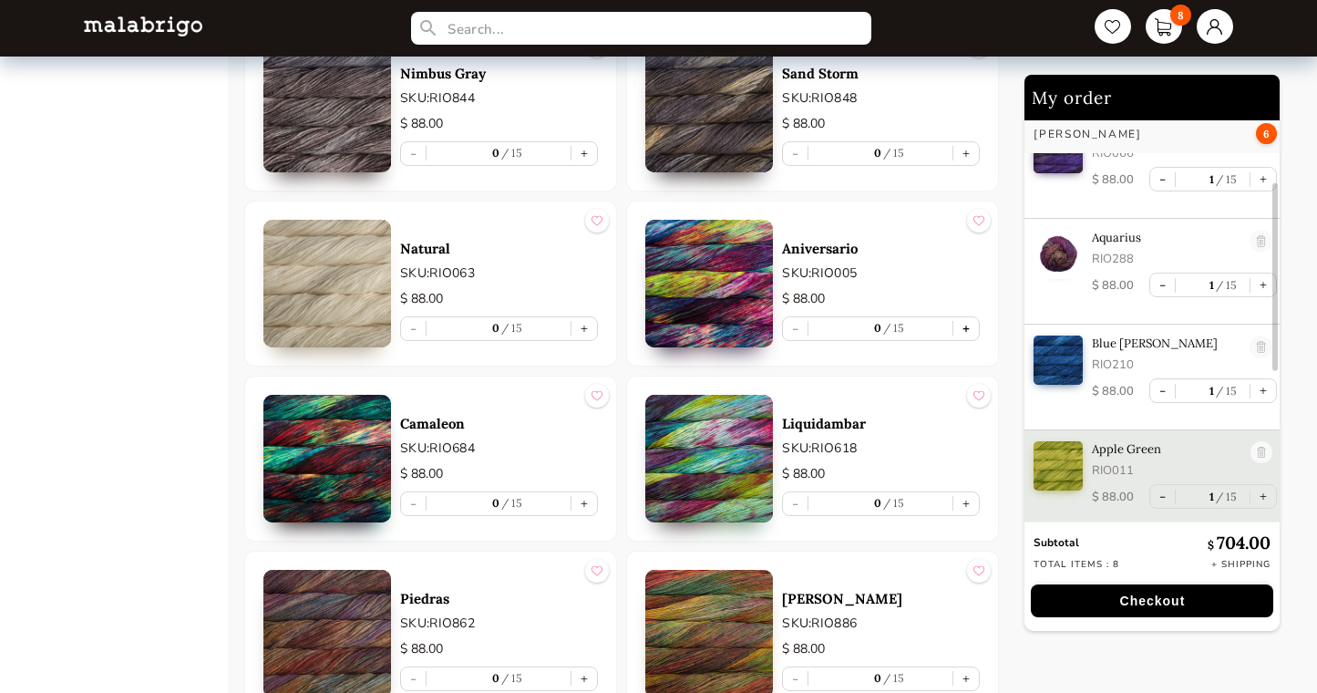
click at [968, 324] on button "+" at bounding box center [966, 328] width 26 height 23
type input "1"
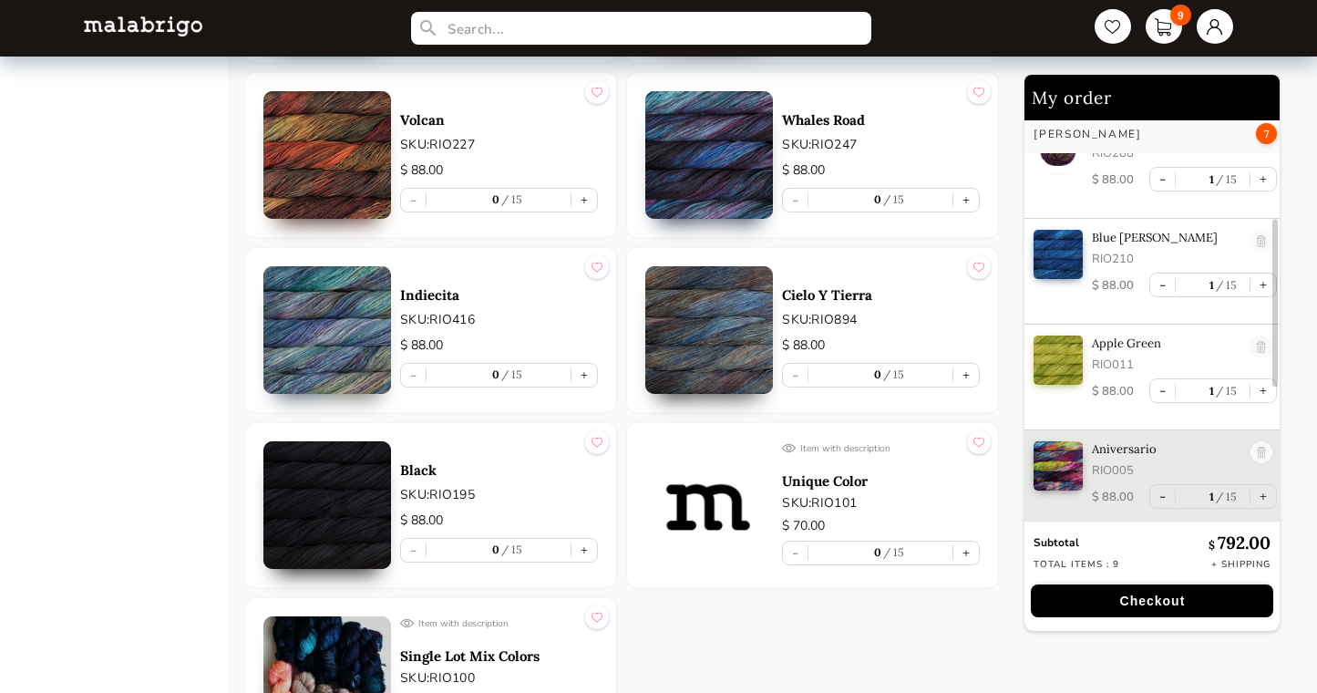
scroll to position [9545, 0]
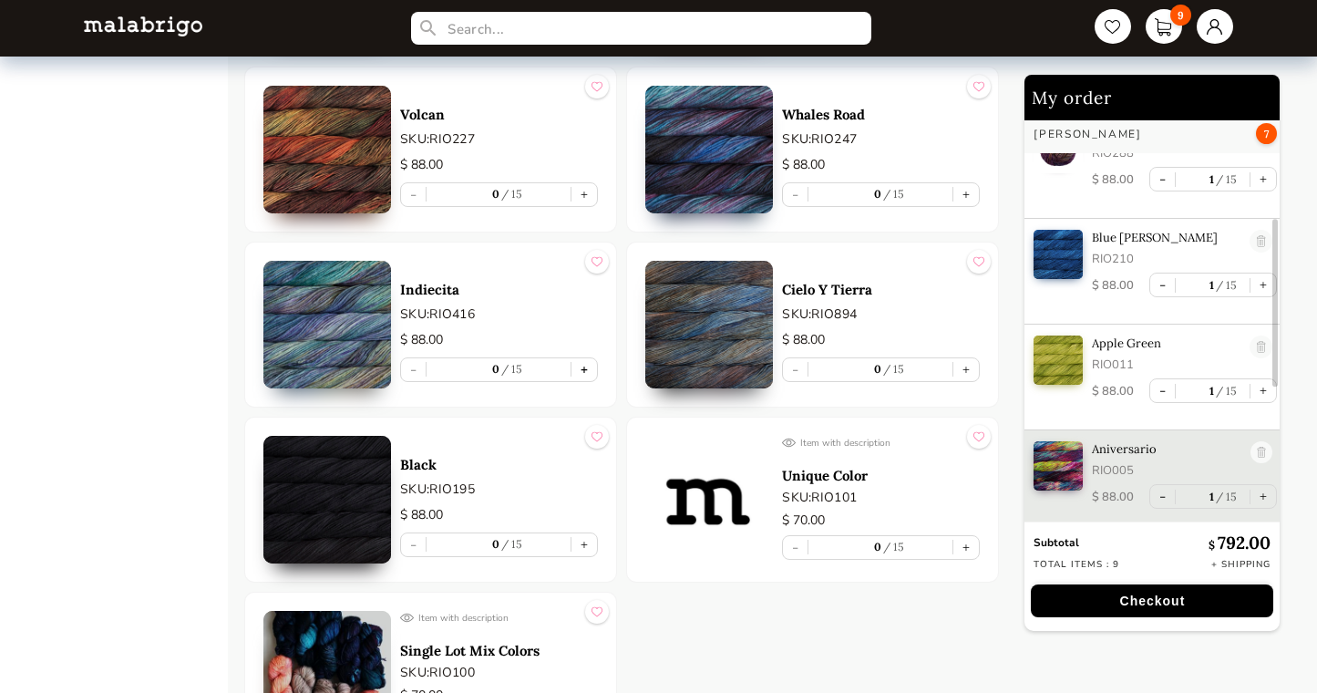
click at [582, 369] on button "+" at bounding box center [585, 369] width 26 height 23
type input "1"
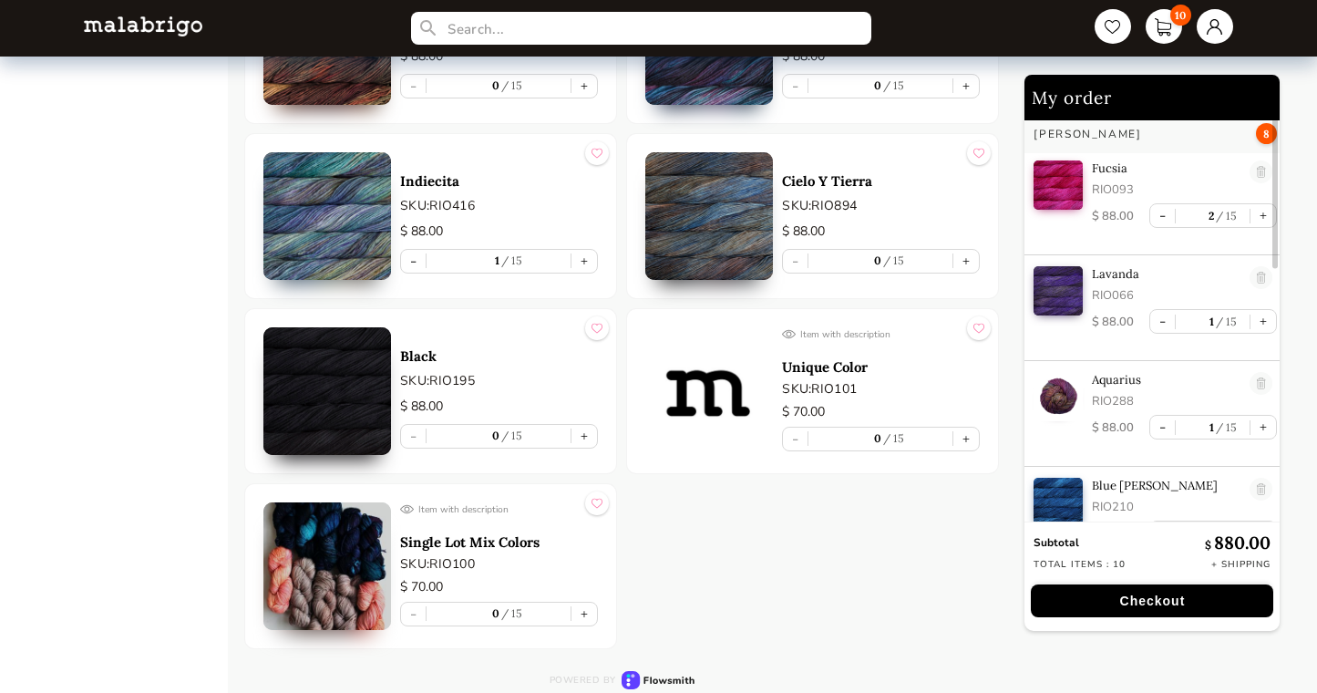
scroll to position [1, 0]
click at [1260, 383] on link at bounding box center [1262, 387] width 23 height 25
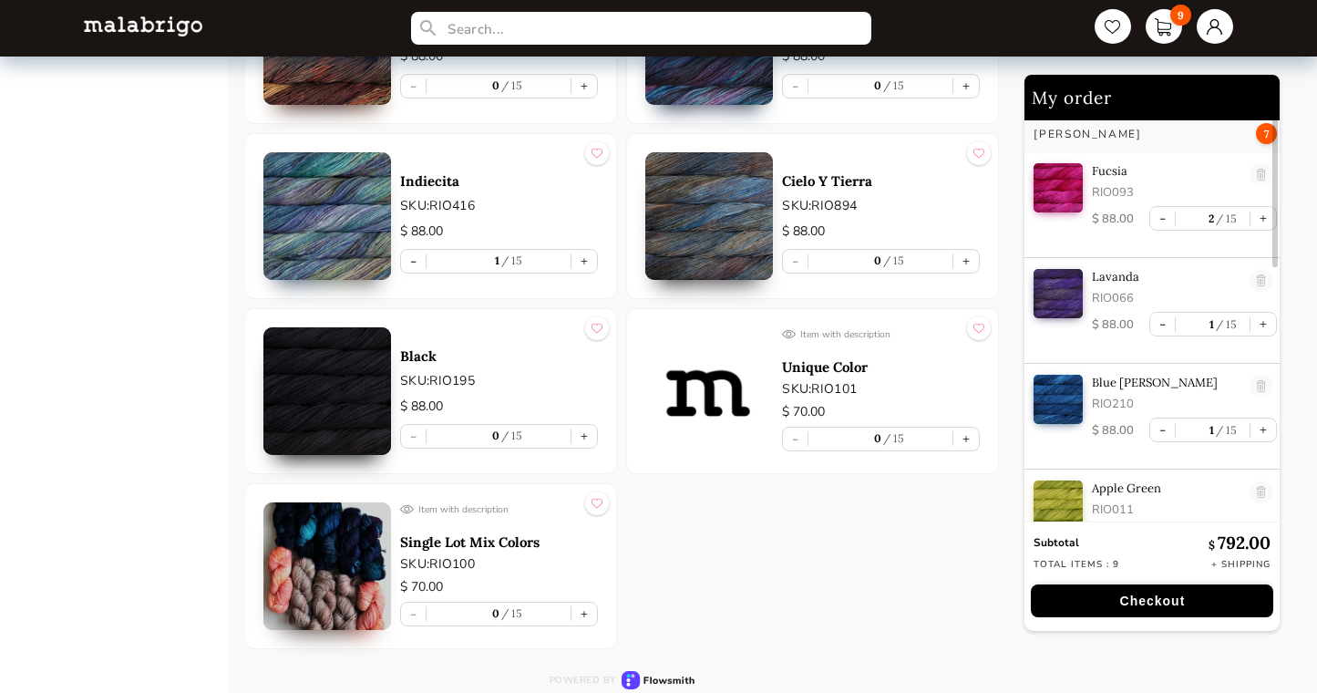
type input "0"
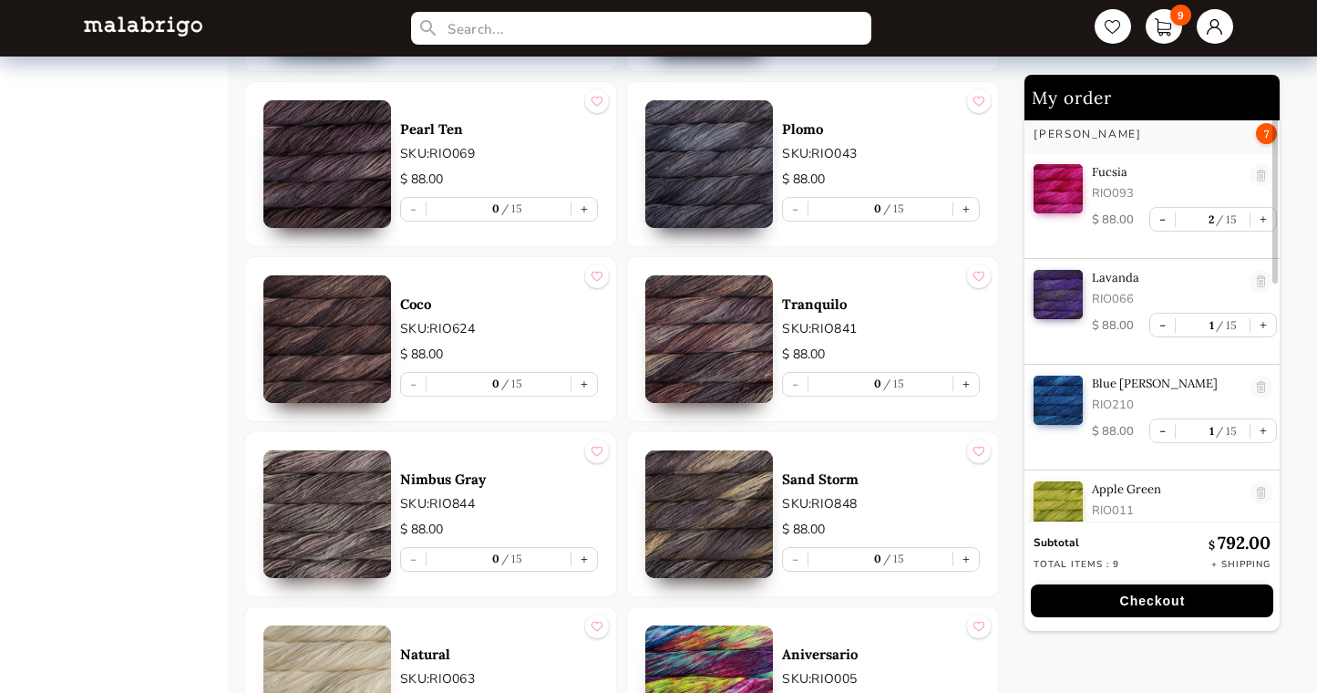
scroll to position [7579, 0]
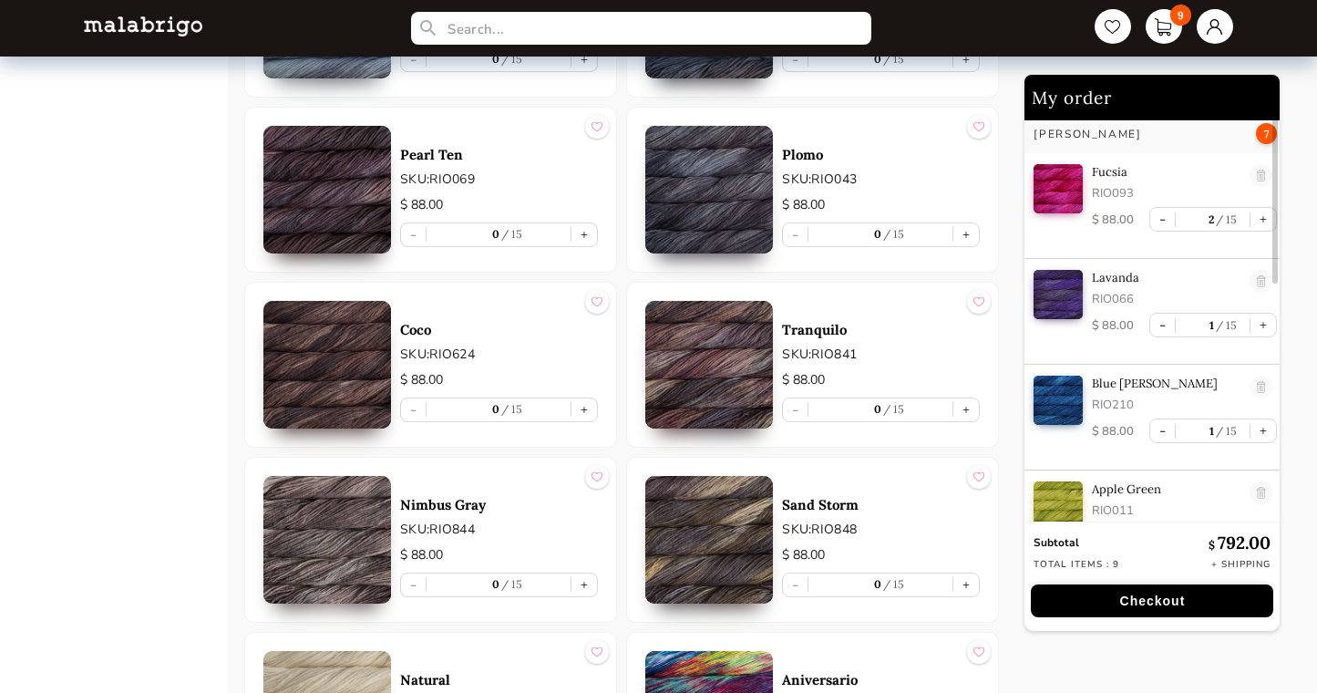
click at [1179, 599] on button "Checkout" at bounding box center [1152, 600] width 242 height 33
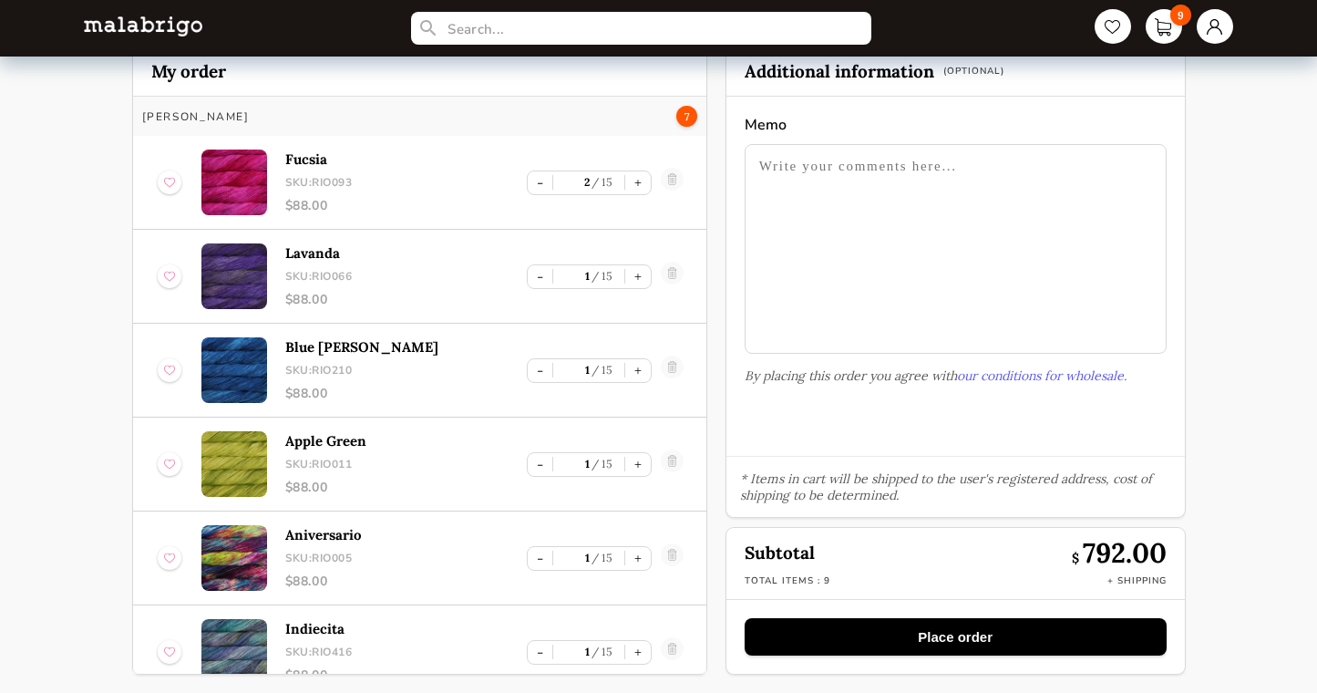
scroll to position [103, 0]
click at [533, 177] on button "-" at bounding box center [540, 182] width 25 height 23
type input "1"
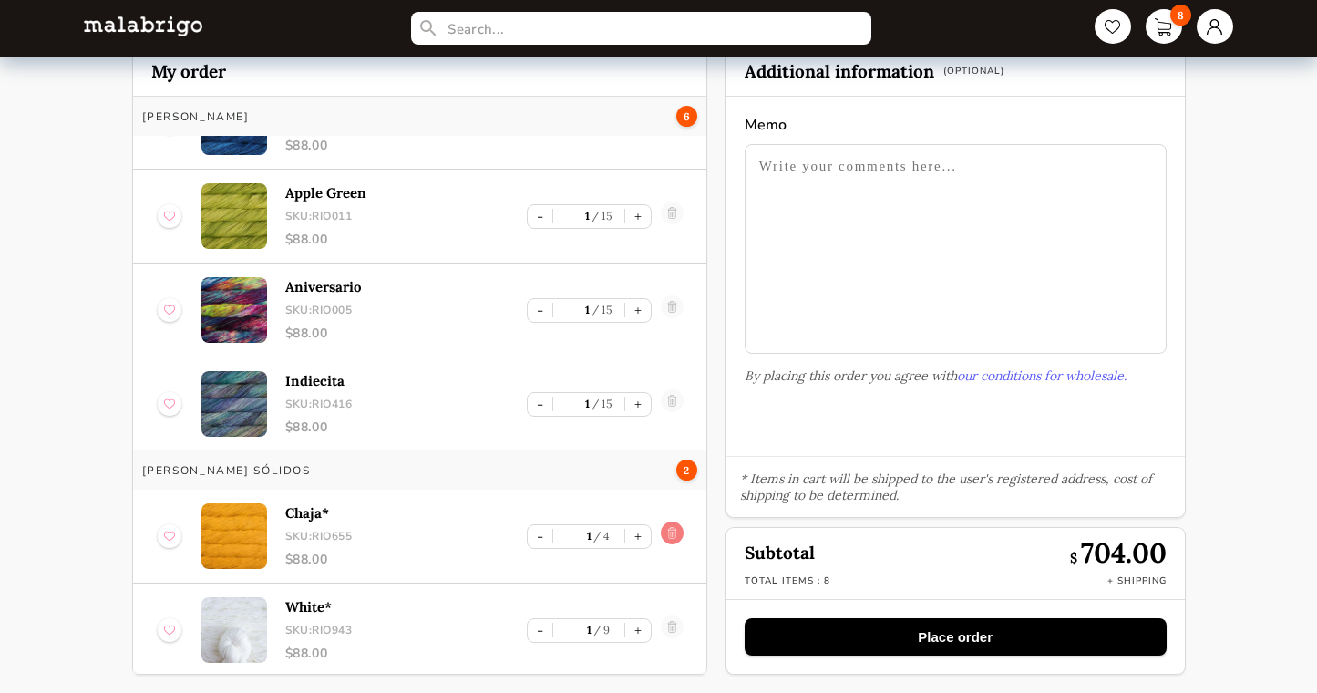
click at [672, 532] on link at bounding box center [672, 535] width 23 height 29
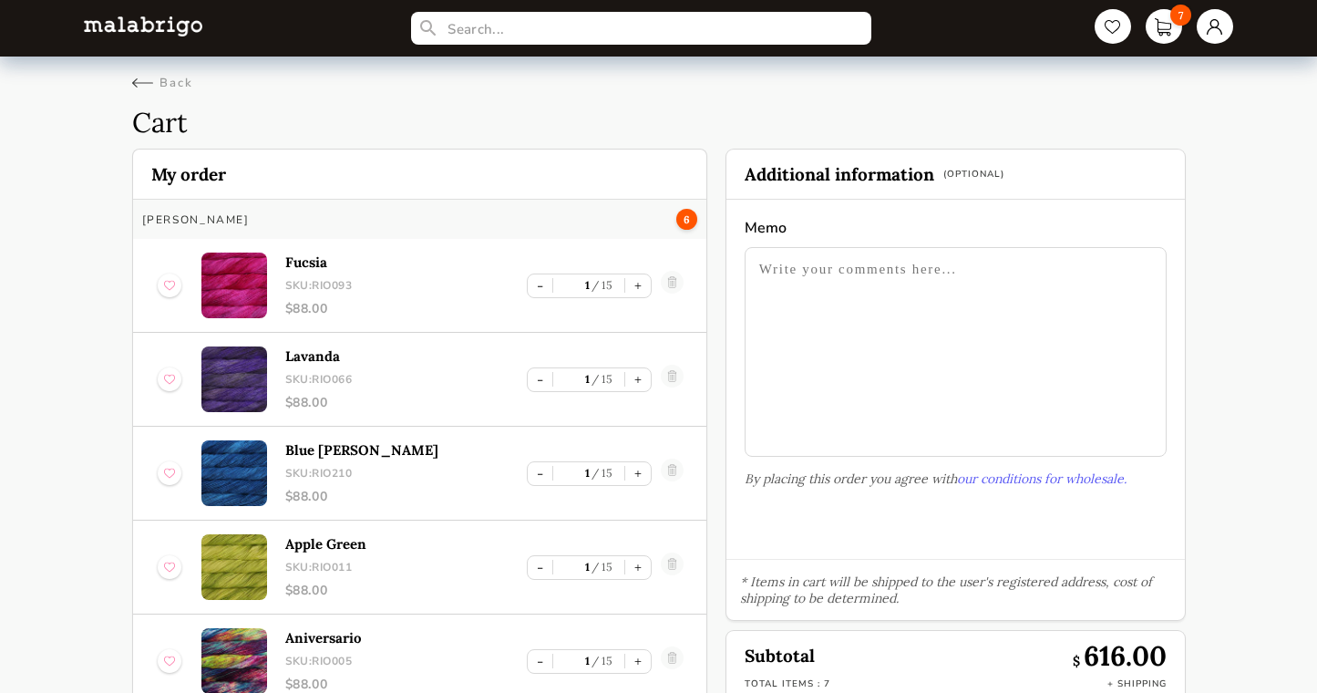
scroll to position [0, 0]
click at [162, 84] on div "Back" at bounding box center [162, 83] width 61 height 16
select select "INDEX"
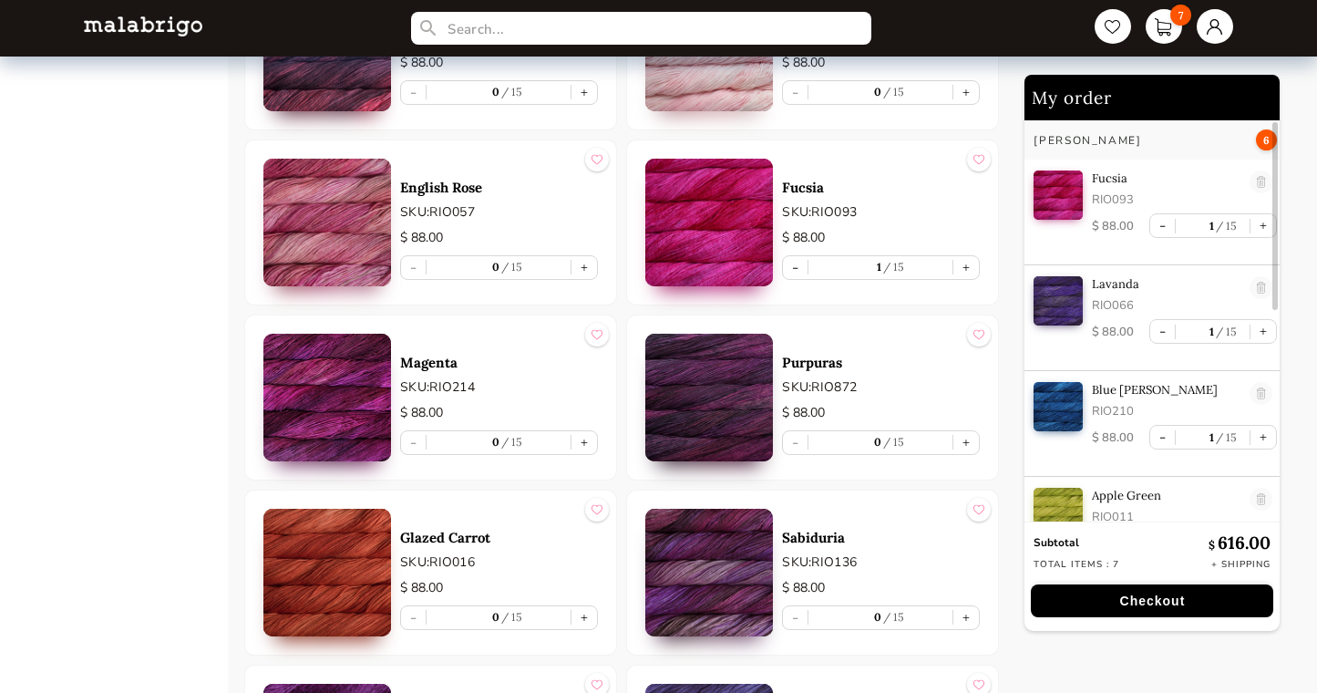
scroll to position [2024, 0]
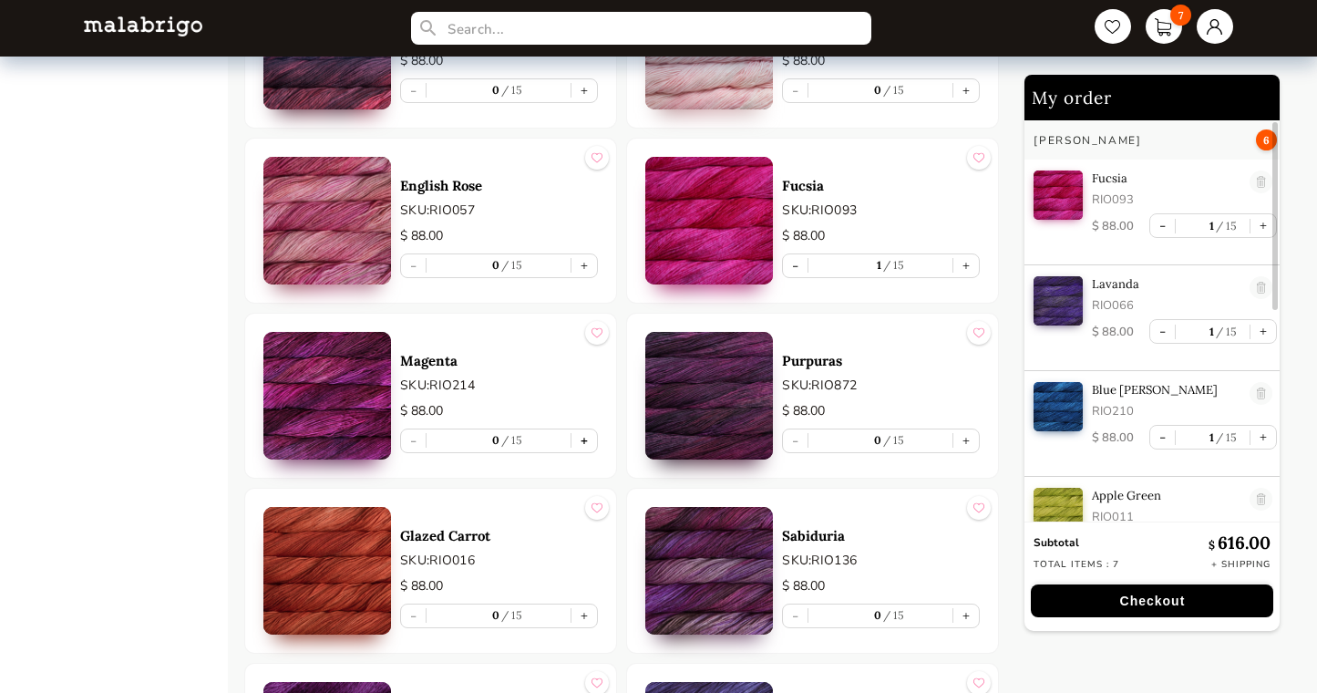
click at [586, 438] on button "+" at bounding box center [585, 440] width 26 height 23
type input "1"
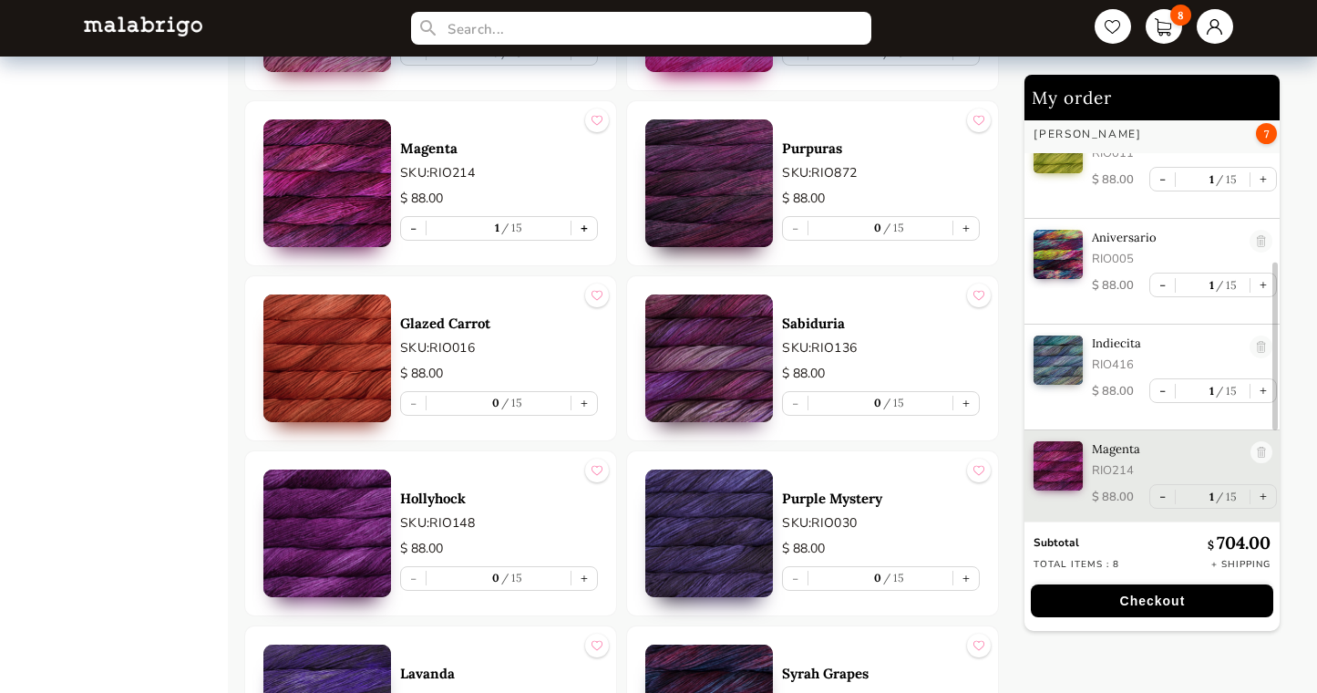
scroll to position [2238, 0]
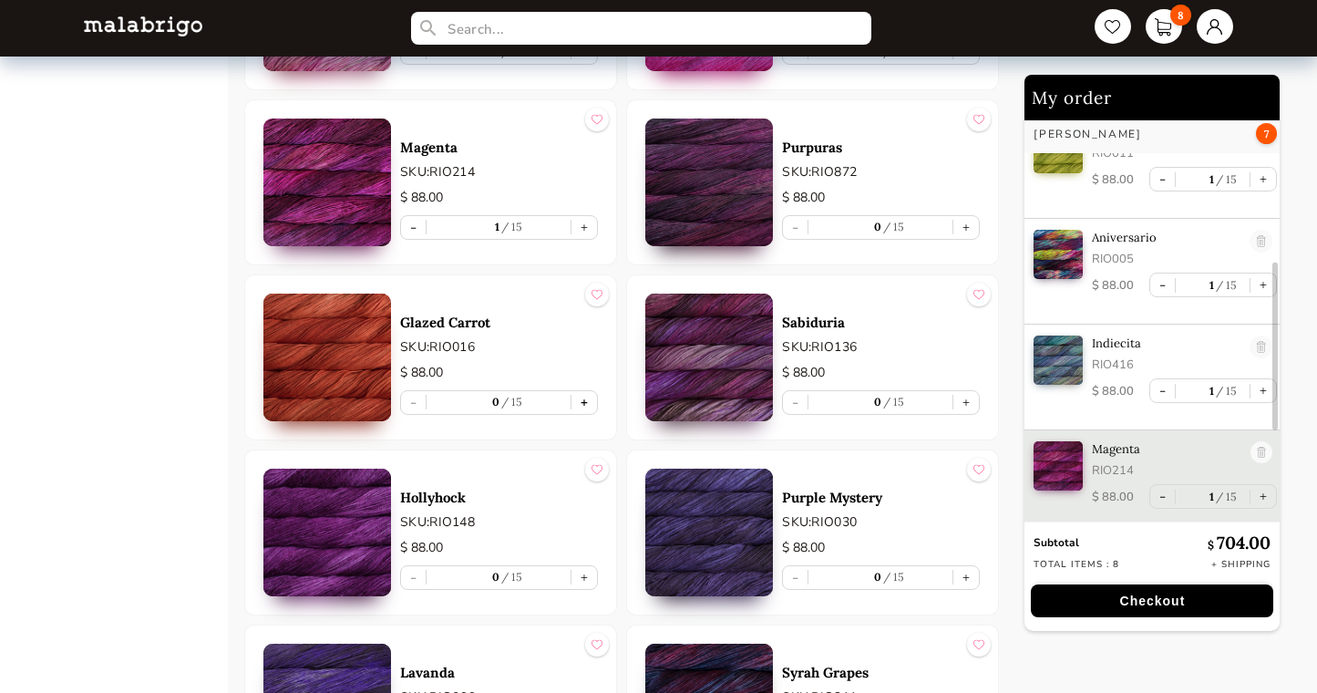
click at [588, 407] on button "+" at bounding box center [585, 402] width 26 height 23
type input "1"
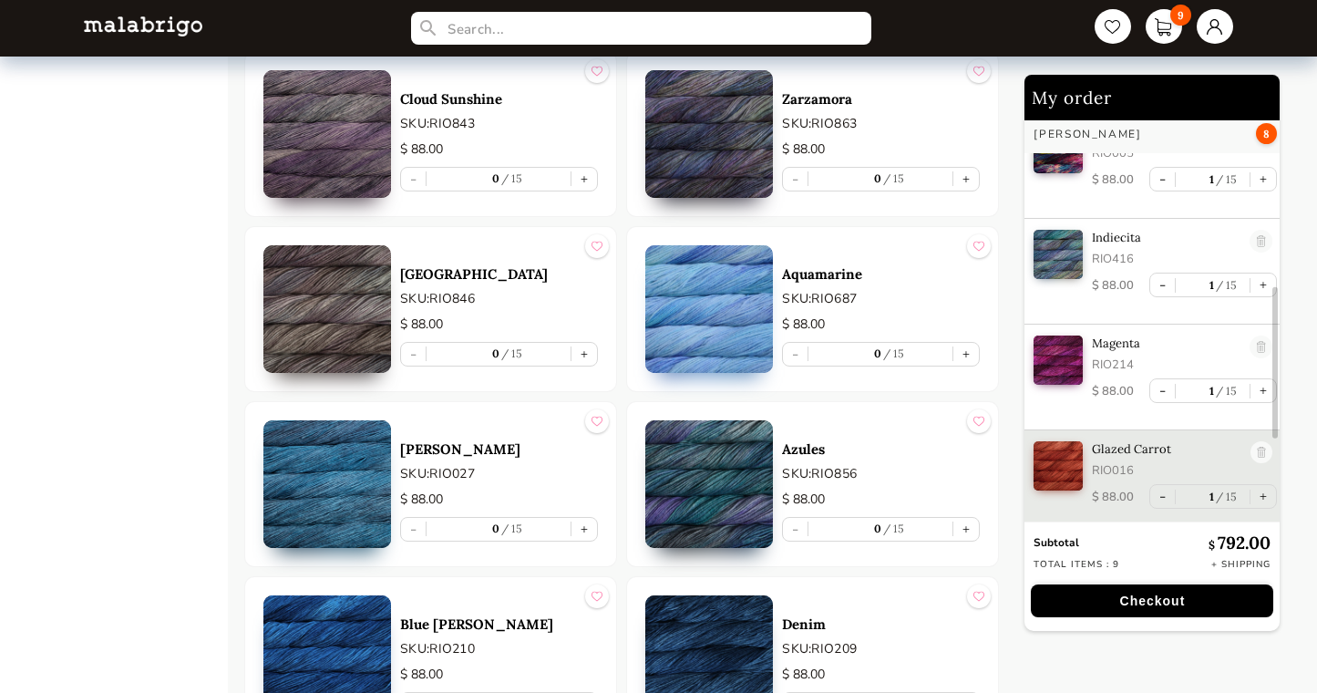
scroll to position [3167, 0]
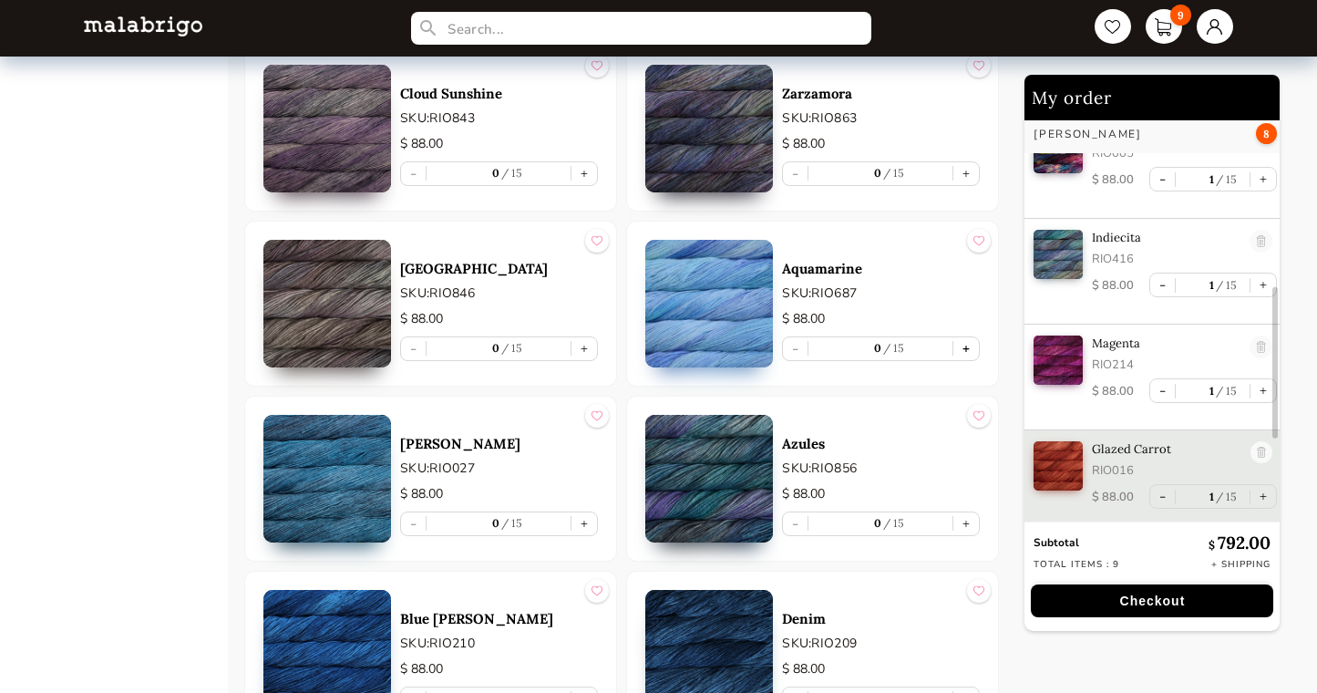
click at [966, 344] on button "+" at bounding box center [966, 348] width 26 height 23
type input "1"
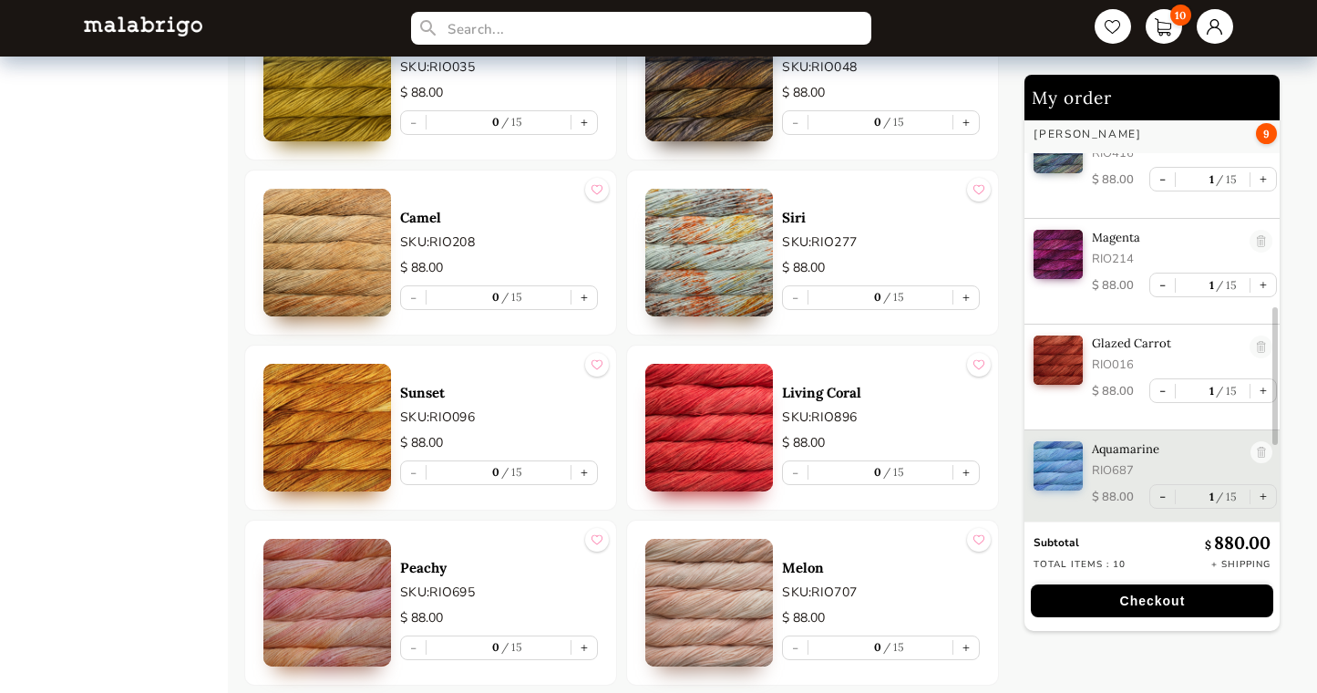
scroll to position [5849, 0]
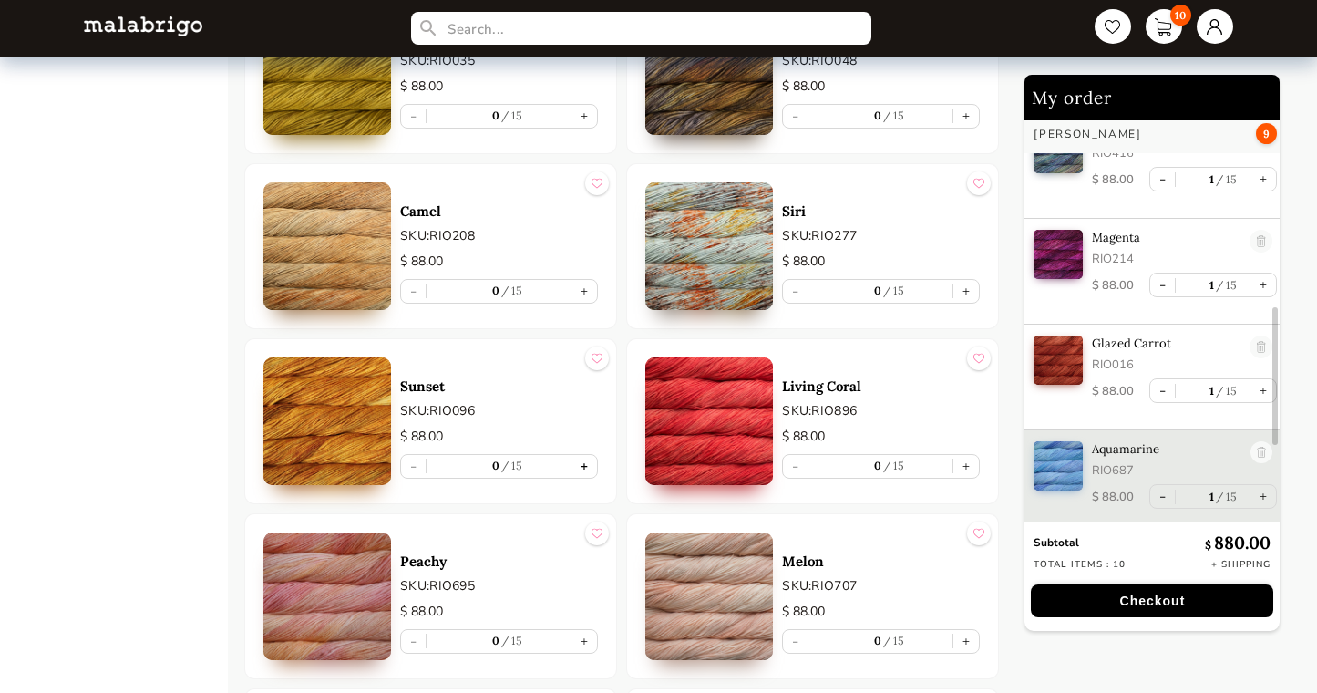
click at [582, 469] on button "+" at bounding box center [585, 466] width 26 height 23
type input "1"
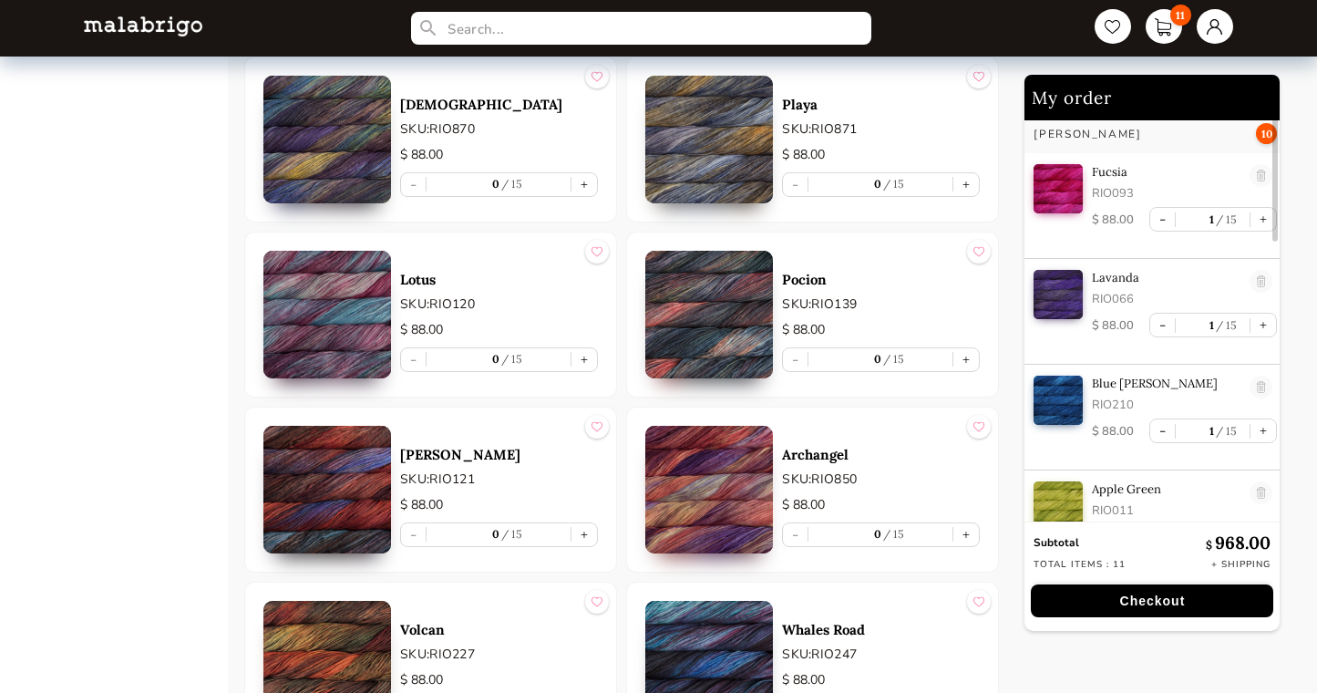
scroll to position [0, 0]
click at [1150, 599] on button "Checkout" at bounding box center [1152, 600] width 242 height 33
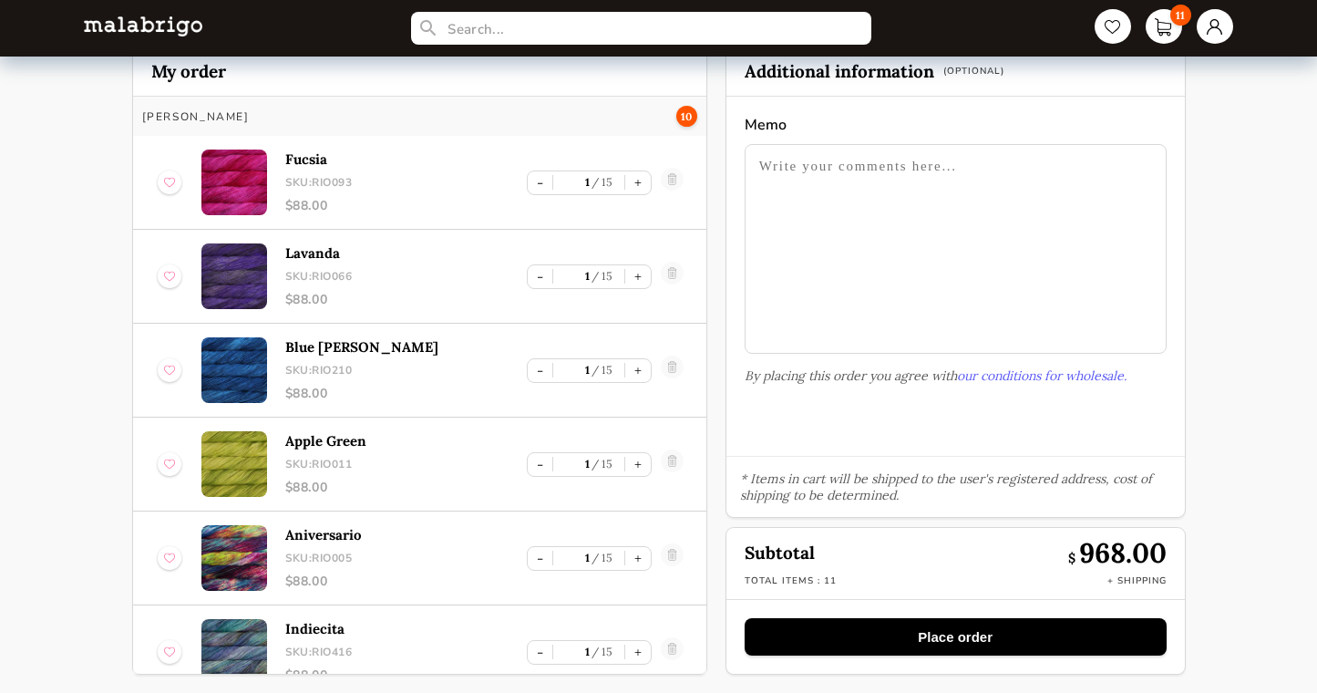
click at [1058, 642] on button "Place order" at bounding box center [956, 636] width 422 height 37
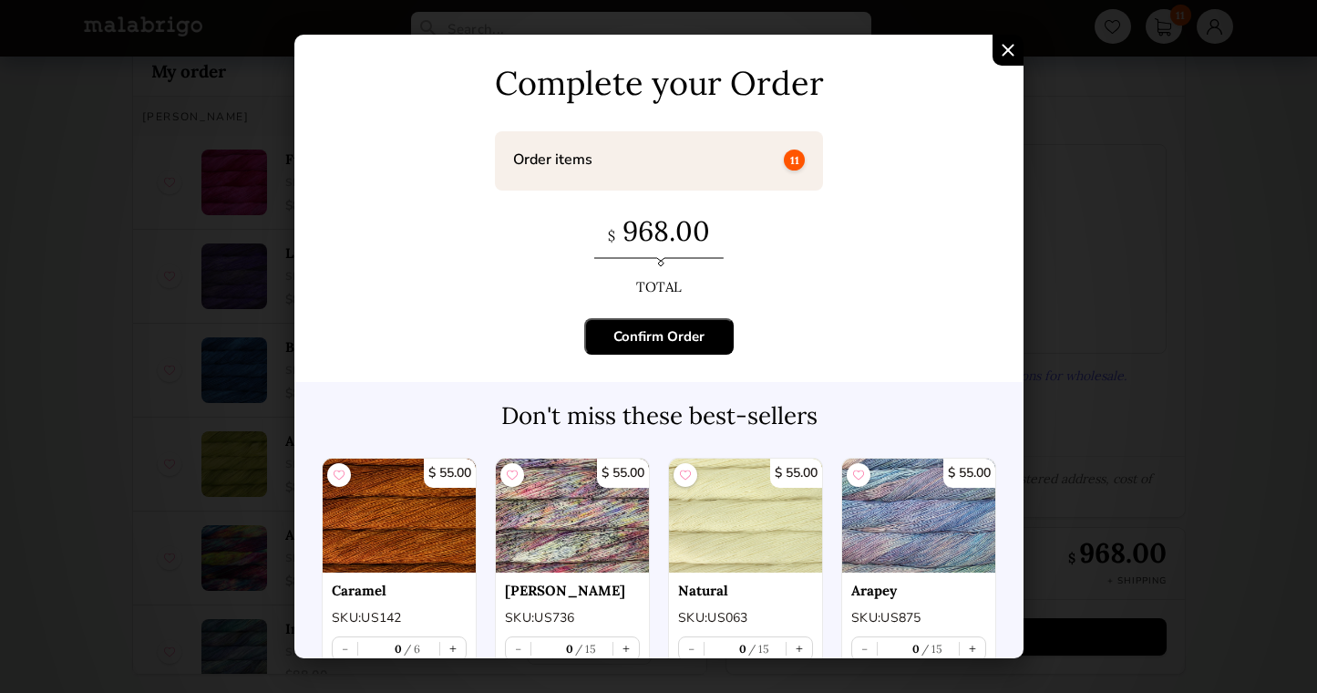
click at [685, 344] on div "Confirm Order" at bounding box center [658, 336] width 91 height 18
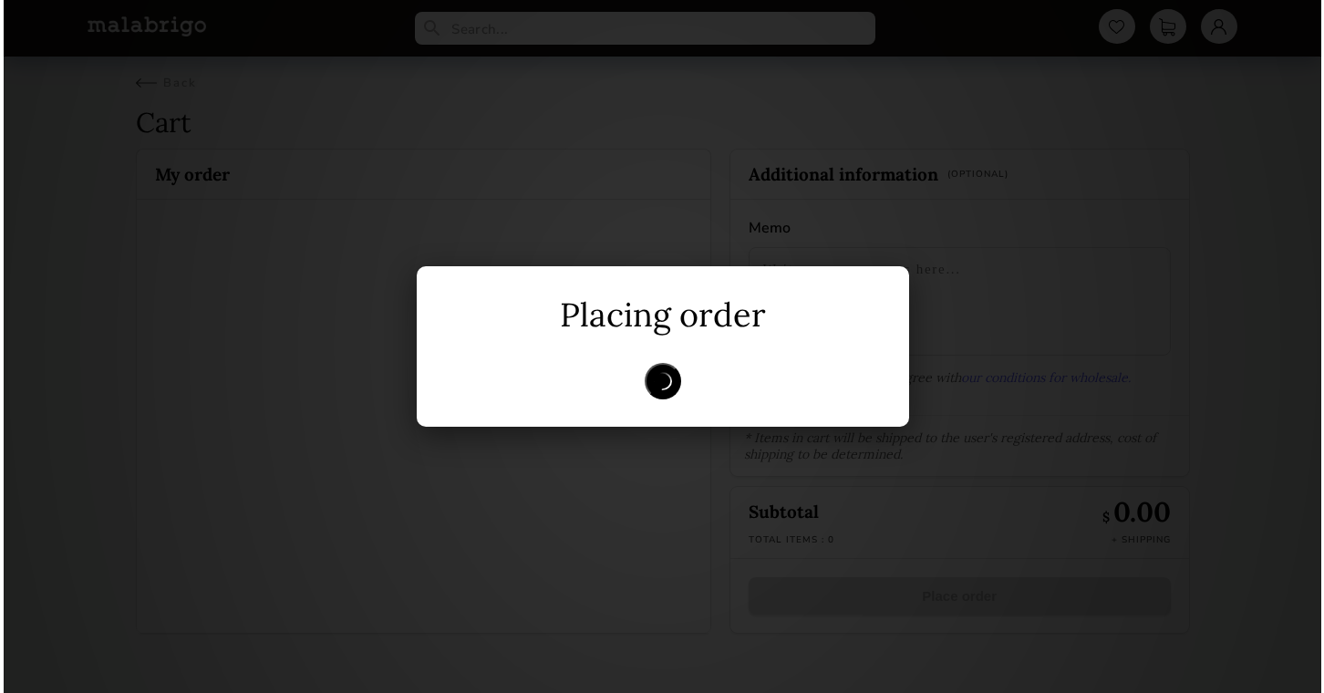
scroll to position [0, 0]
